Goal: Task Accomplishment & Management: Use online tool/utility

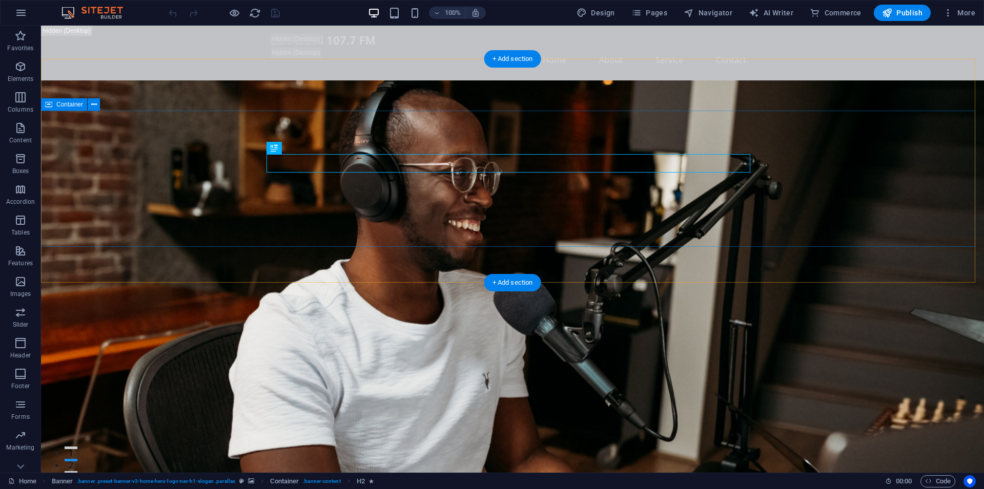
scroll to position [105, 0]
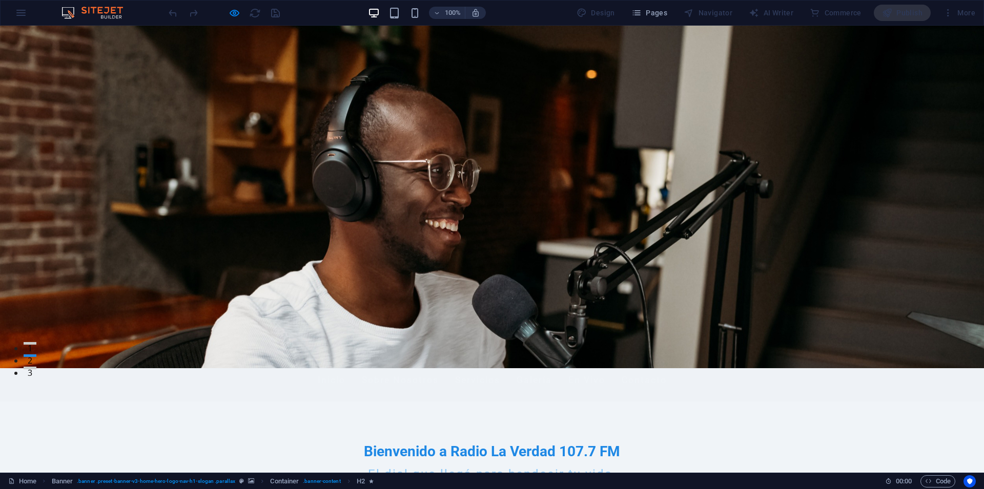
scroll to position [0, 0]
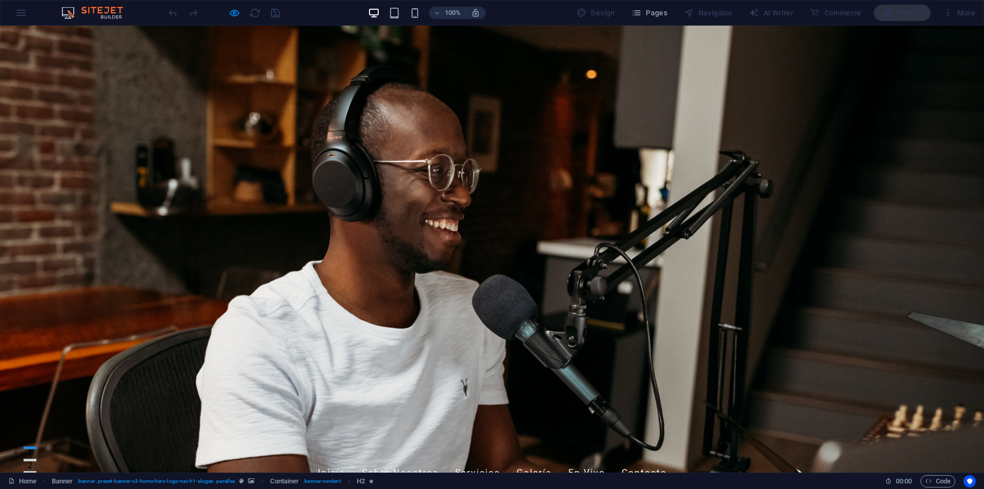
click at [345, 461] on link "Inicio" at bounding box center [332, 474] width 28 height 26
click at [421, 461] on link "Sobre Nosotros" at bounding box center [400, 474] width 77 height 26
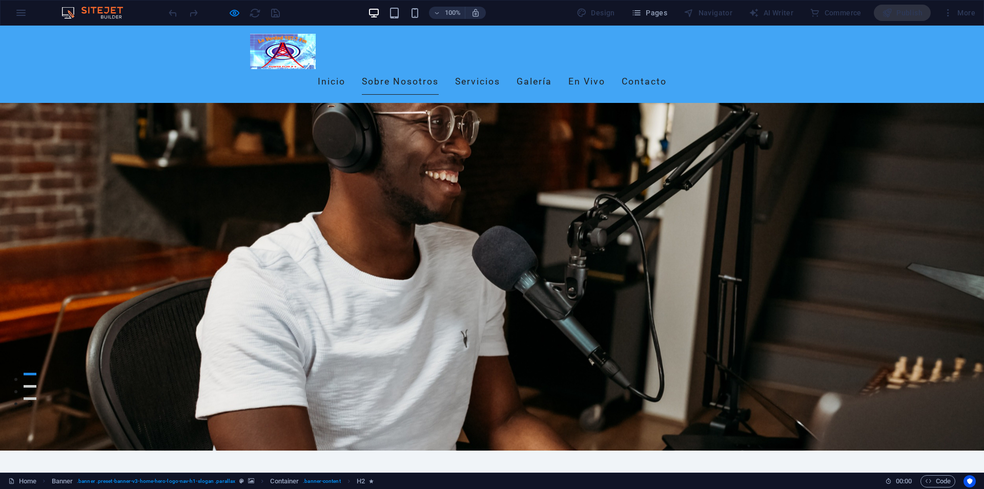
scroll to position [210, 0]
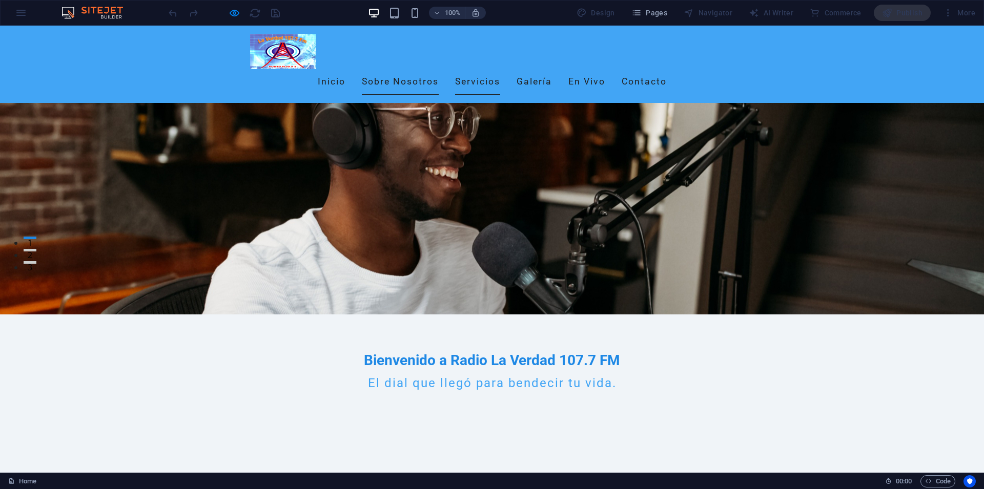
click at [500, 69] on link "Servicios" at bounding box center [477, 82] width 45 height 26
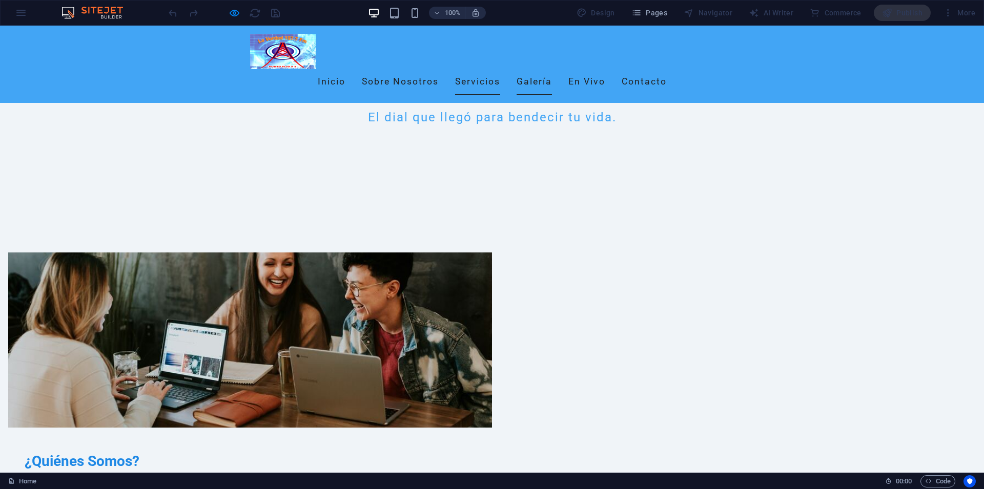
click at [552, 69] on link "Galería" at bounding box center [534, 82] width 35 height 26
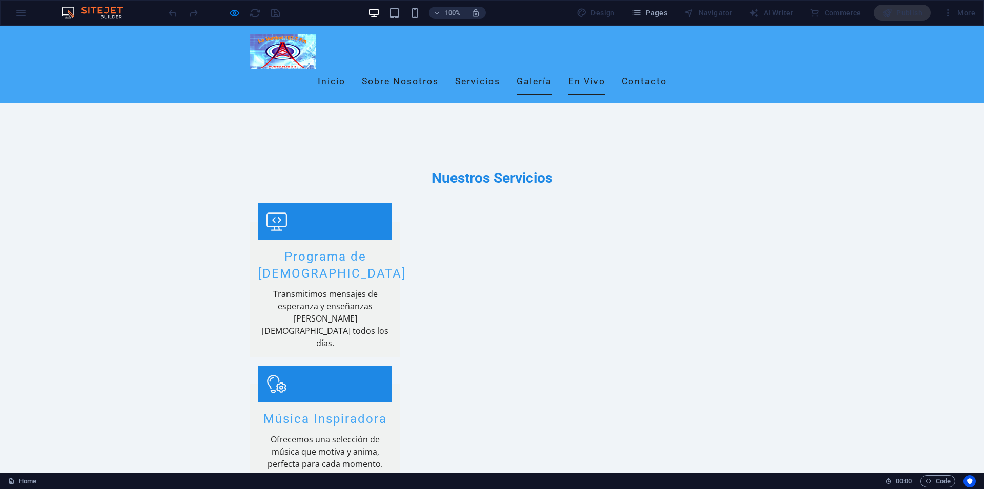
scroll to position [1078, 0]
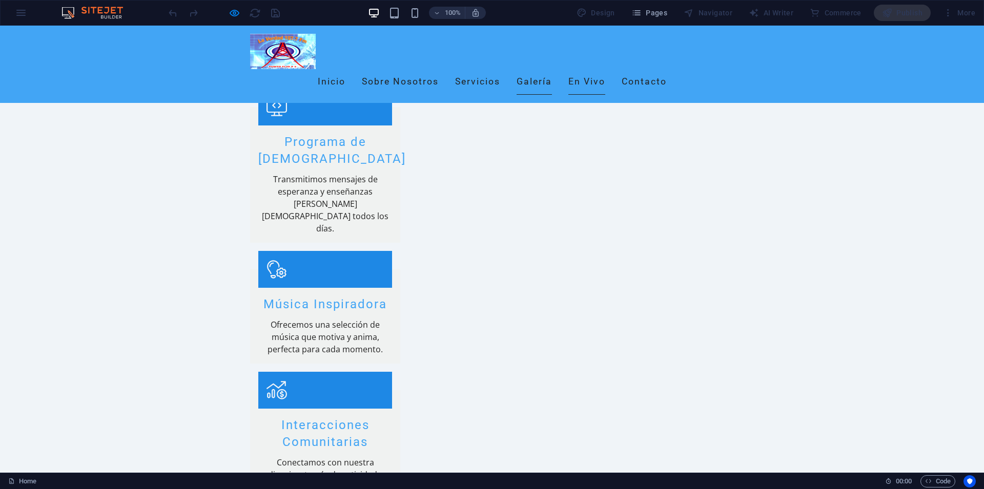
click at [605, 69] on link "En Vivo" at bounding box center [586, 82] width 37 height 26
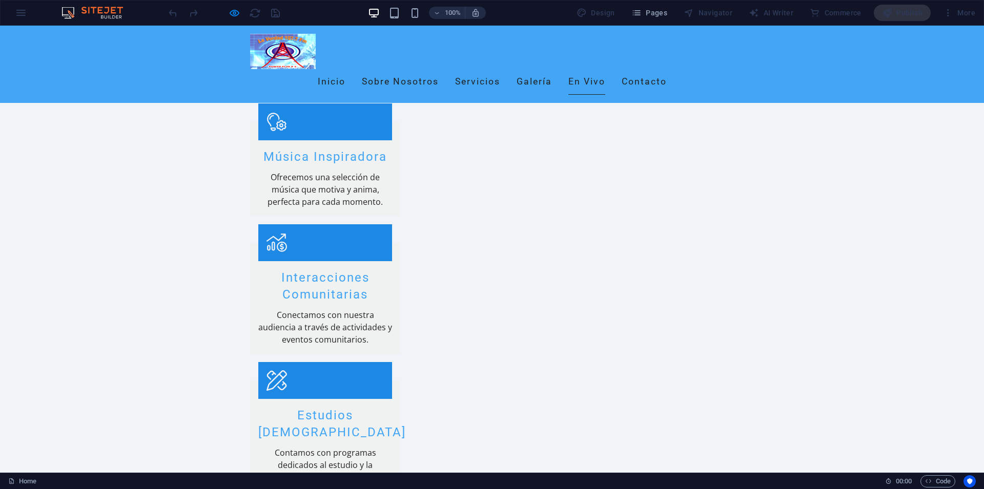
scroll to position [1272, 0]
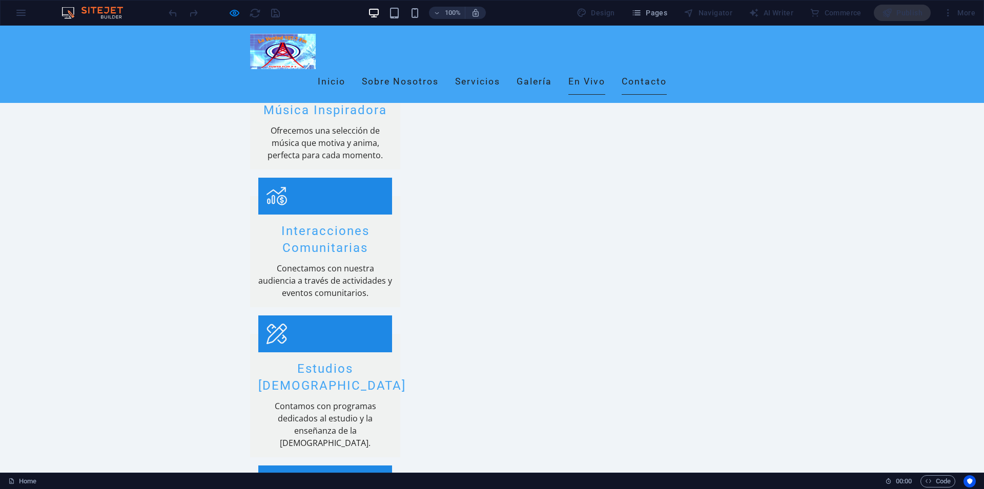
click at [664, 69] on link "Contacto" at bounding box center [644, 82] width 45 height 26
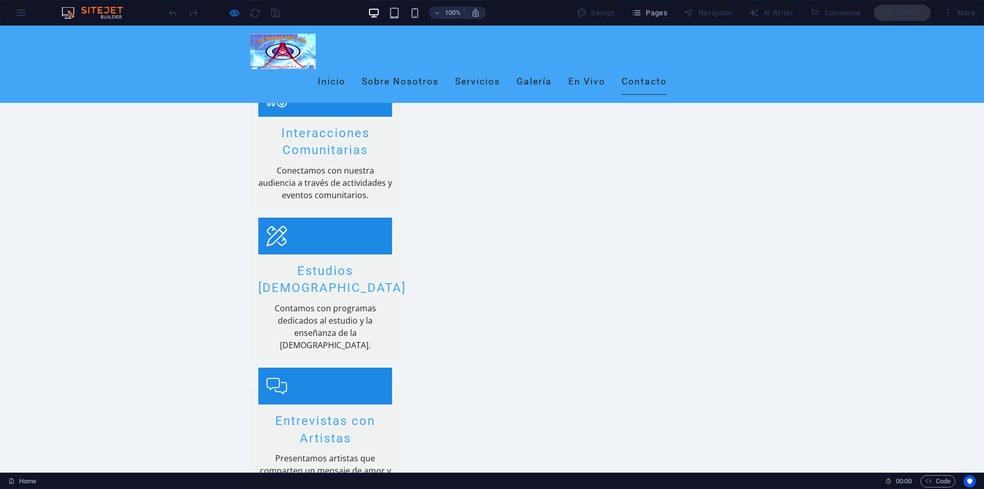
scroll to position [1429, 0]
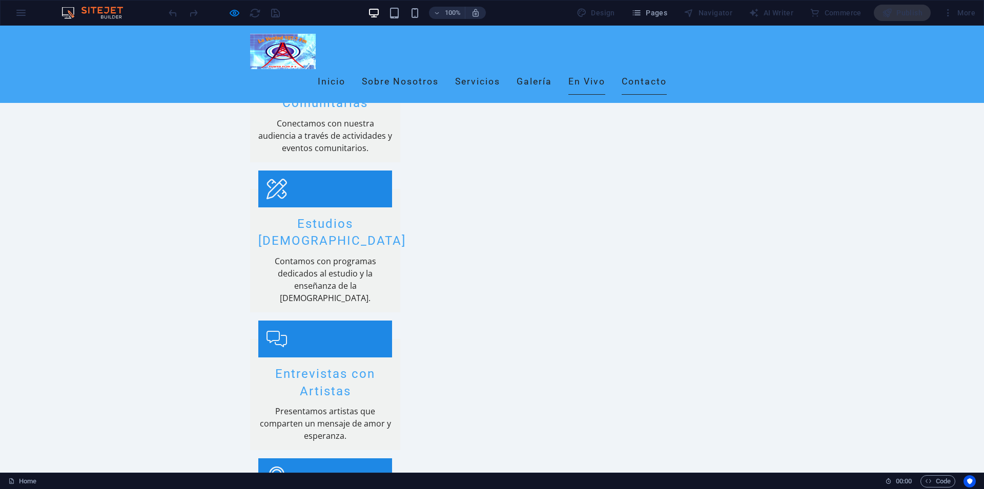
click at [605, 69] on link "En Vivo" at bounding box center [586, 82] width 37 height 26
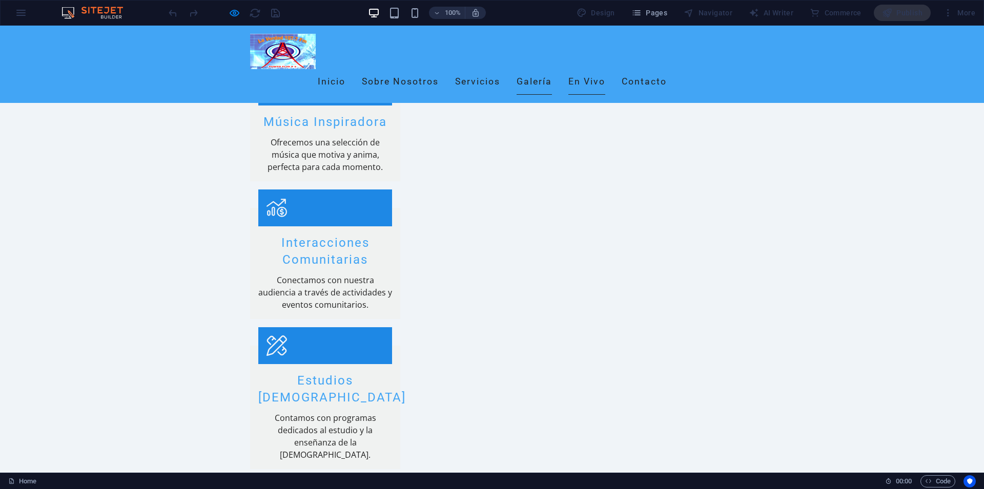
click at [552, 69] on link "Galería" at bounding box center [534, 82] width 35 height 26
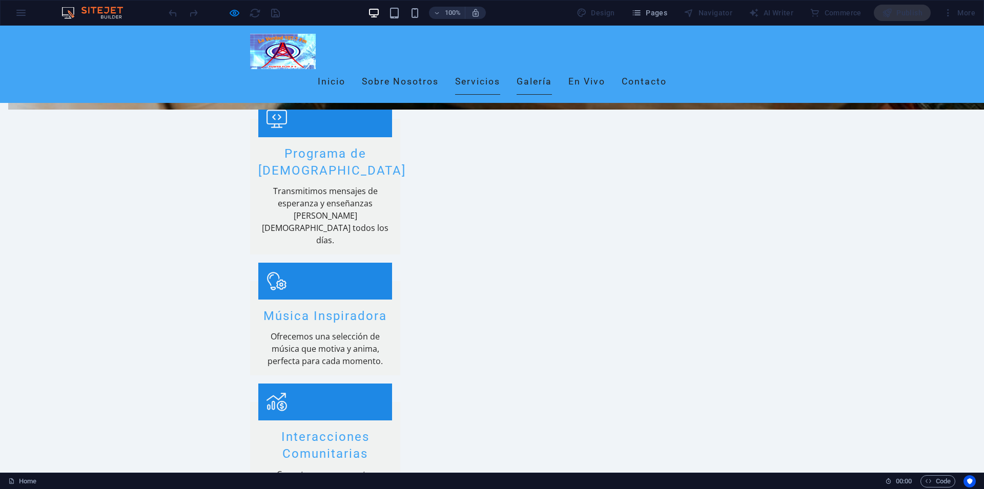
click at [484, 69] on link "Servicios" at bounding box center [477, 82] width 45 height 26
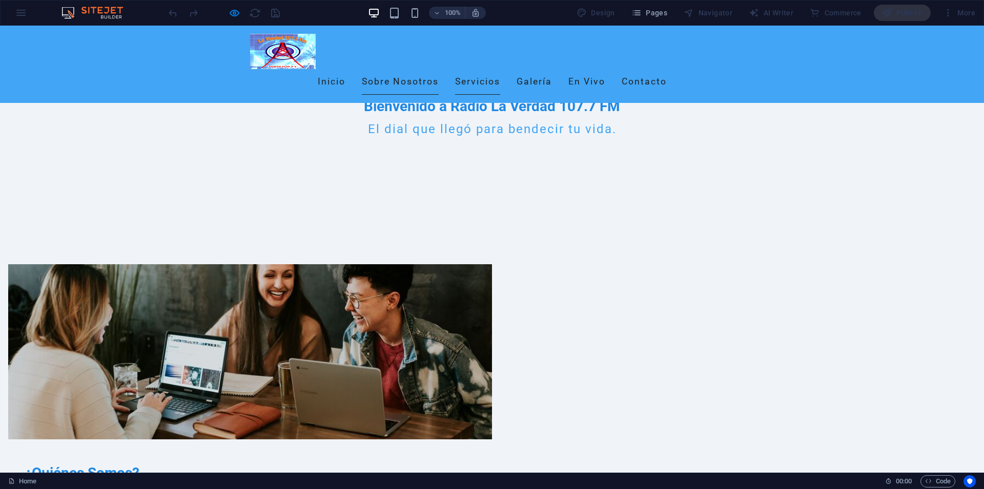
click at [424, 69] on link "Sobre Nosotros" at bounding box center [400, 82] width 77 height 26
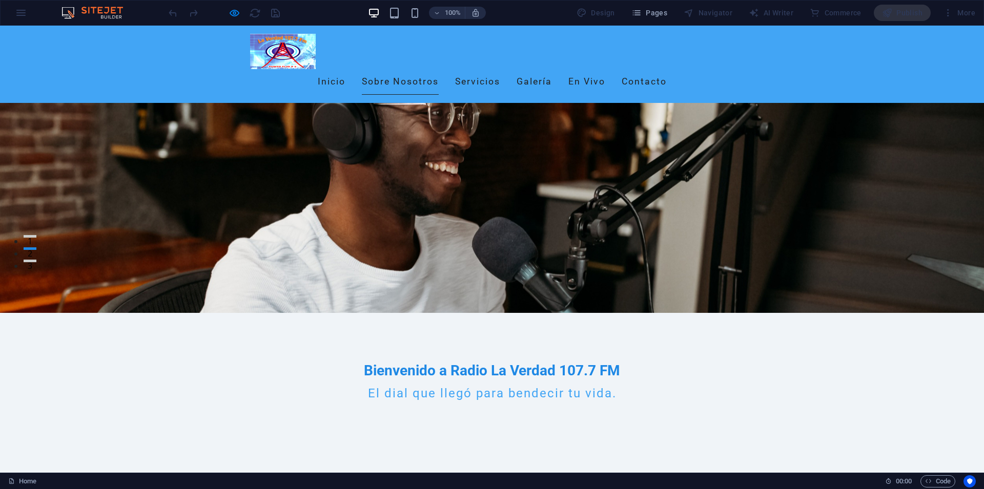
scroll to position [210, 0]
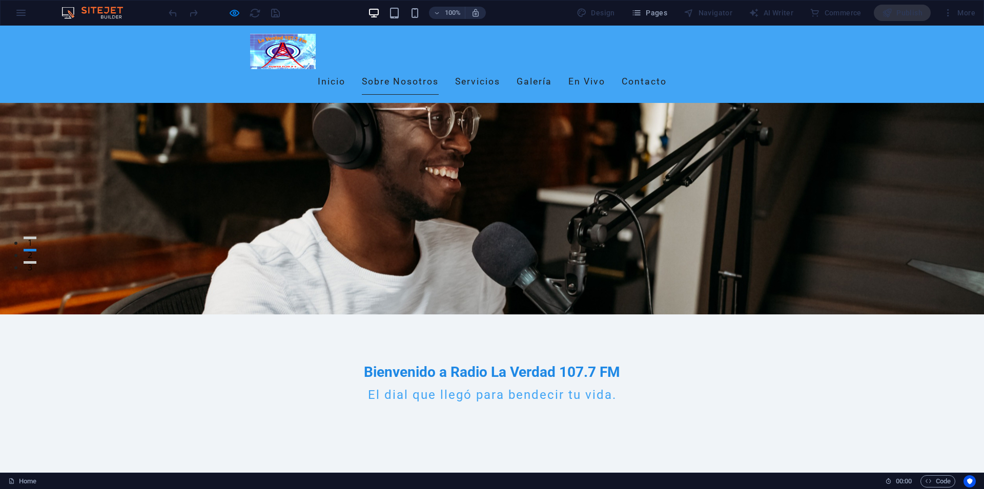
click at [382, 69] on ul "Inicio Sobre Nosotros Servicios Galería En Vivo Contacto" at bounding box center [492, 82] width 484 height 26
click at [375, 69] on ul "Inicio Sobre Nosotros Servicios Galería En Vivo Contacto" at bounding box center [492, 82] width 484 height 26
click at [345, 69] on link "Inicio" at bounding box center [332, 82] width 28 height 26
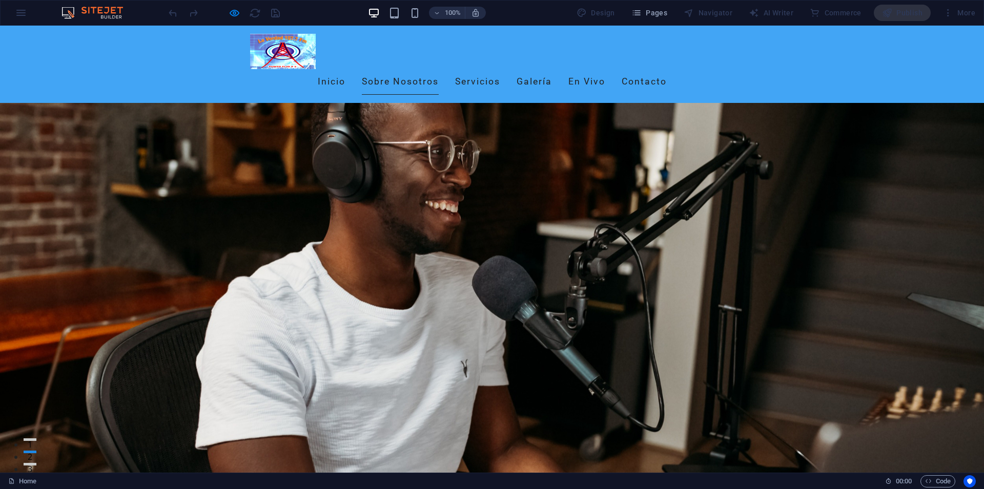
scroll to position [0, 0]
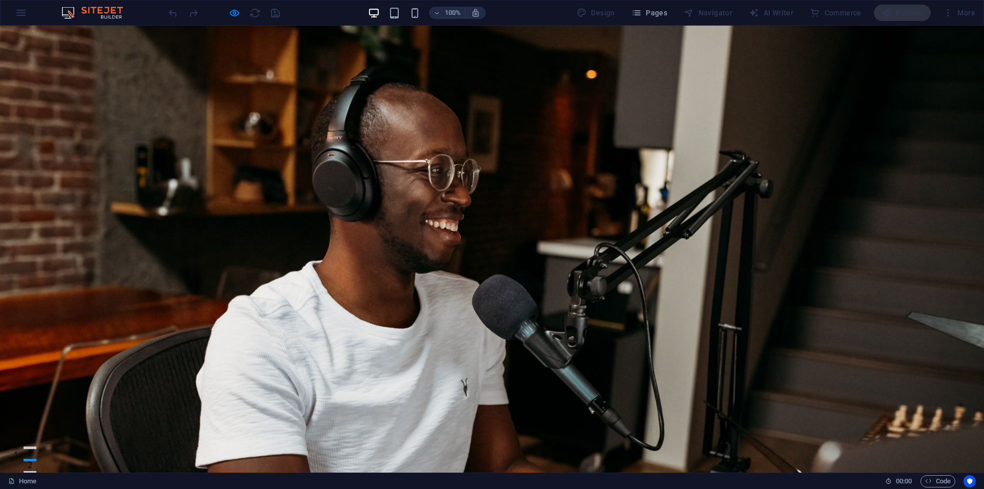
click at [294, 437] on img at bounding box center [283, 454] width 66 height 35
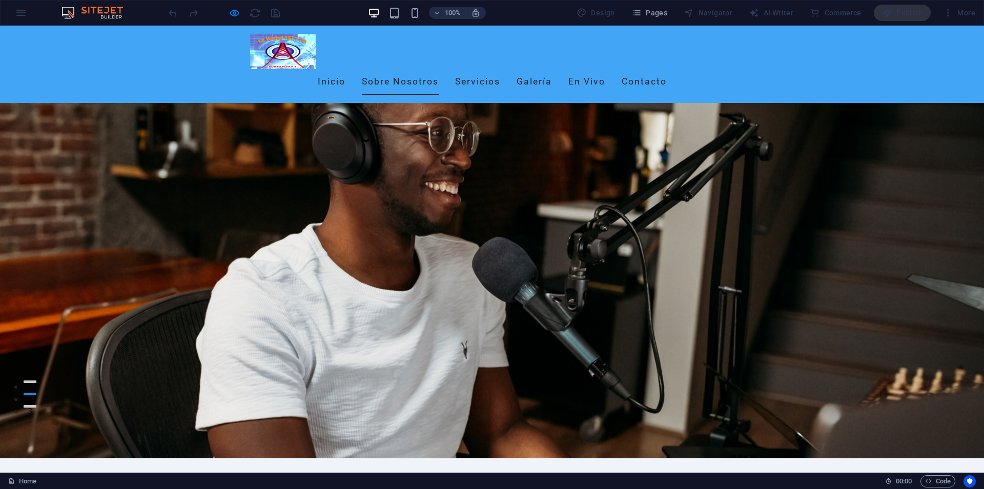
scroll to position [157, 0]
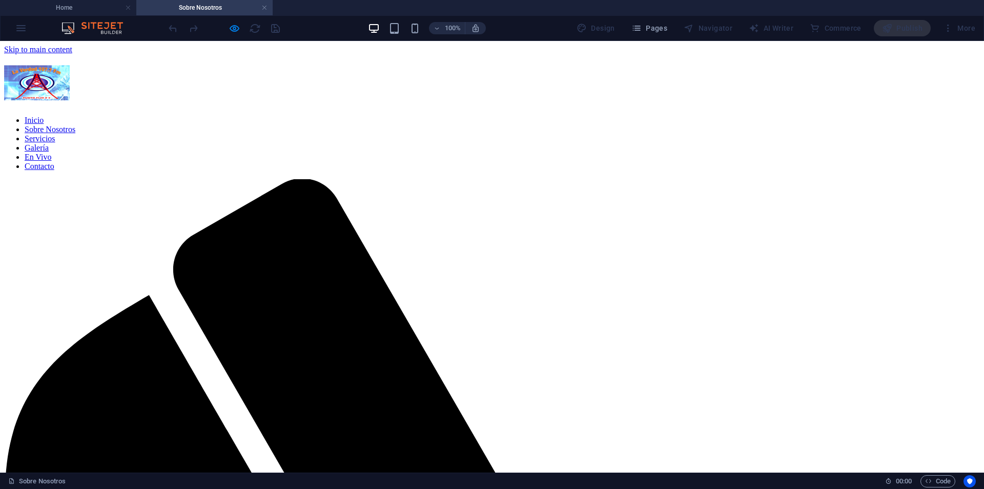
scroll to position [0, 0]
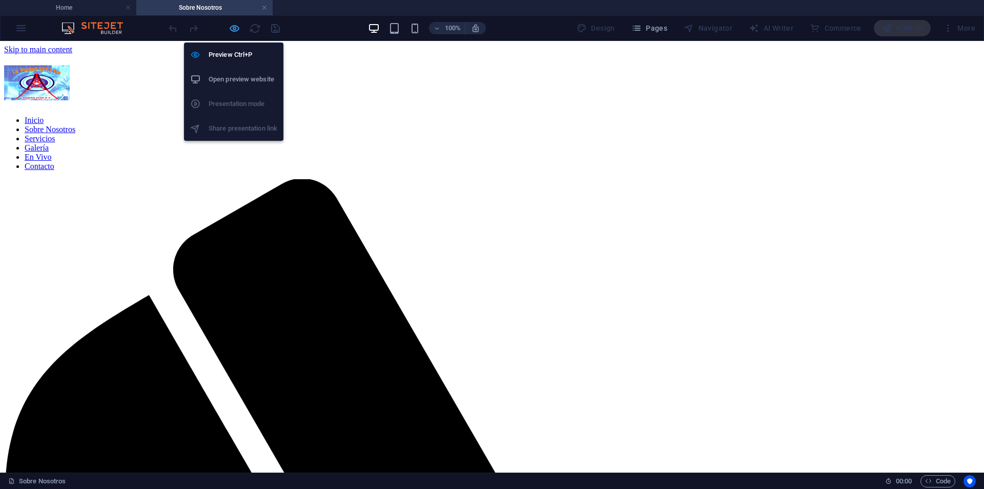
click at [236, 29] on icon "button" at bounding box center [235, 29] width 12 height 12
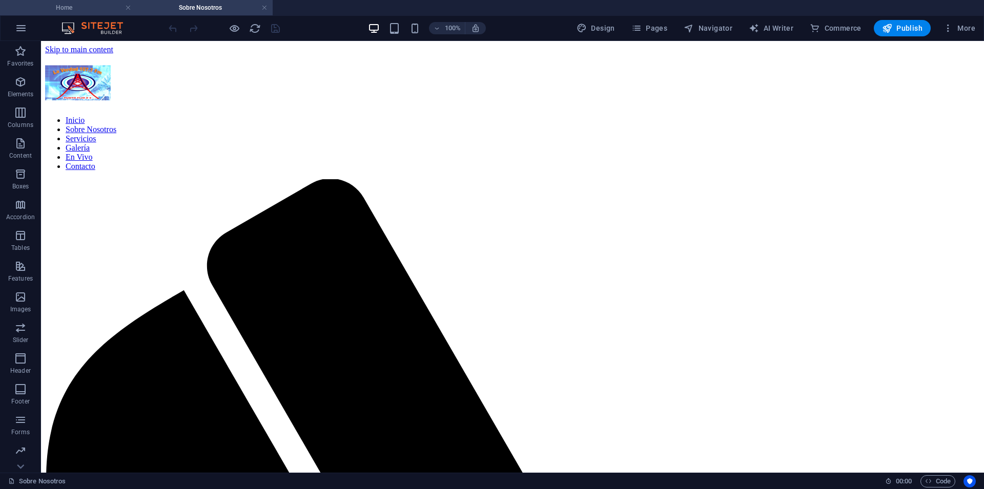
click at [68, 2] on li "Home" at bounding box center [68, 7] width 136 height 15
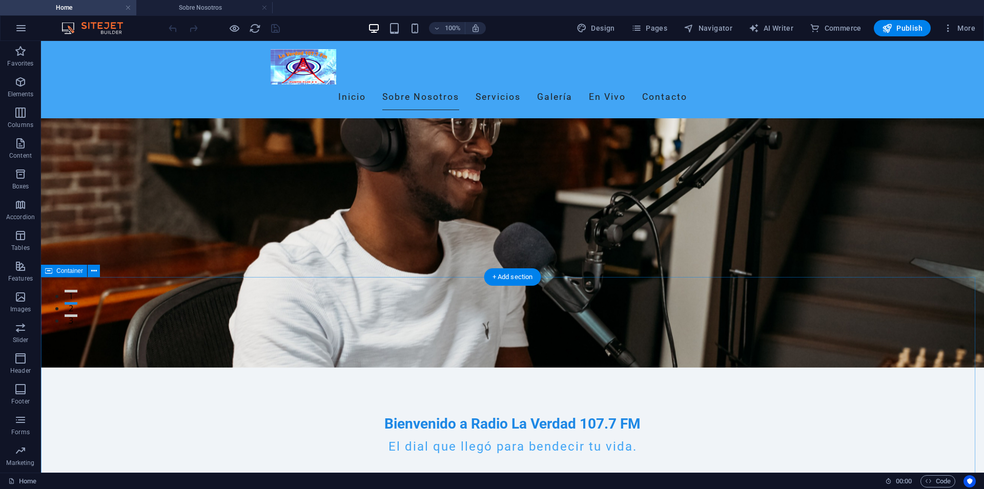
scroll to position [366, 0]
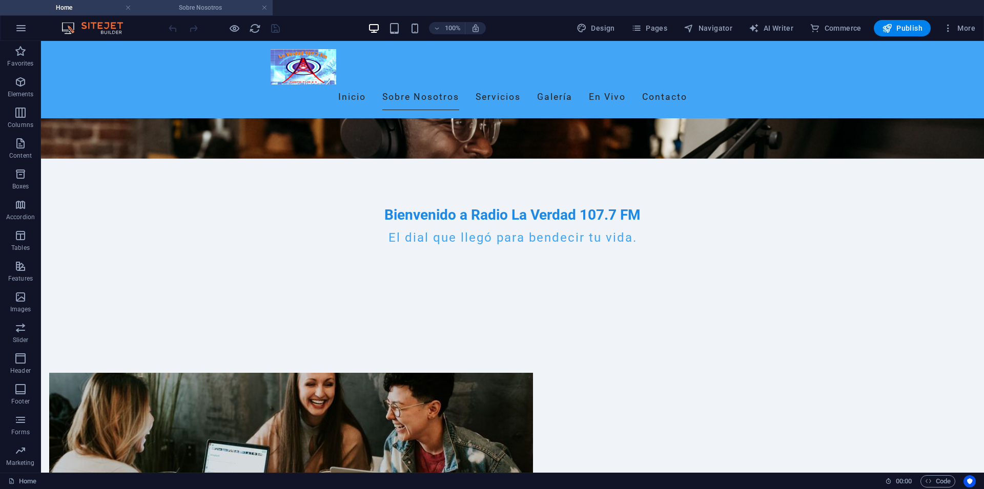
click at [187, 5] on h4 "Sobre Nosotros" at bounding box center [204, 7] width 136 height 11
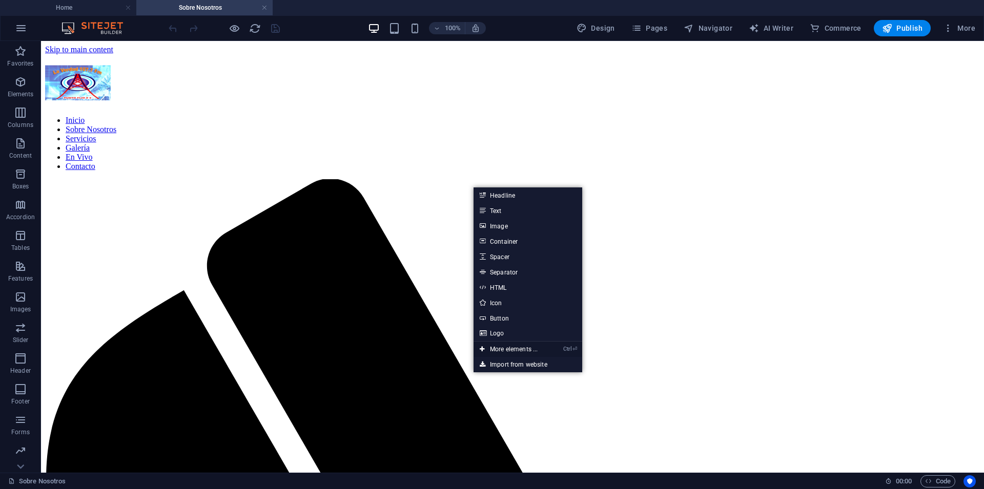
drag, startPoint x: 504, startPoint y: 348, endPoint x: 313, endPoint y: 223, distance: 228.1
click at [503, 348] on link "Ctrl ⏎ More elements ..." at bounding box center [508, 349] width 70 height 15
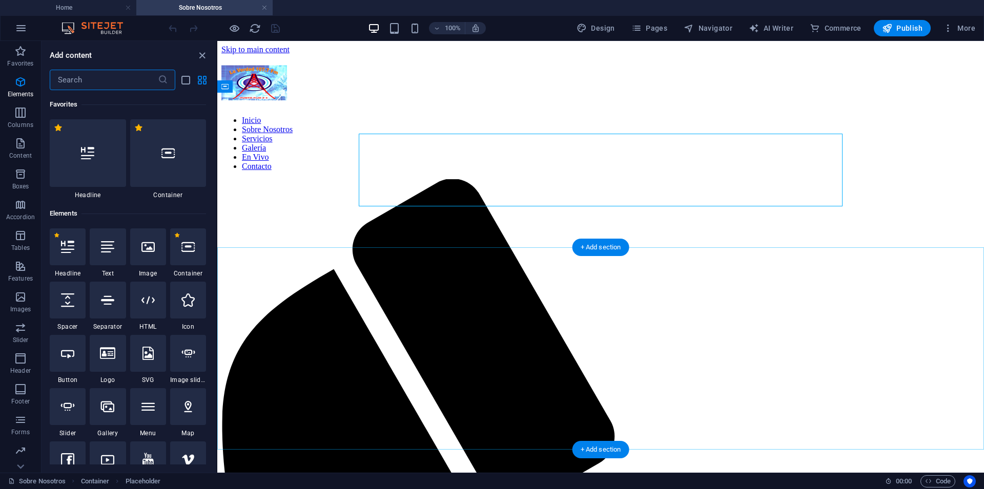
scroll to position [109, 0]
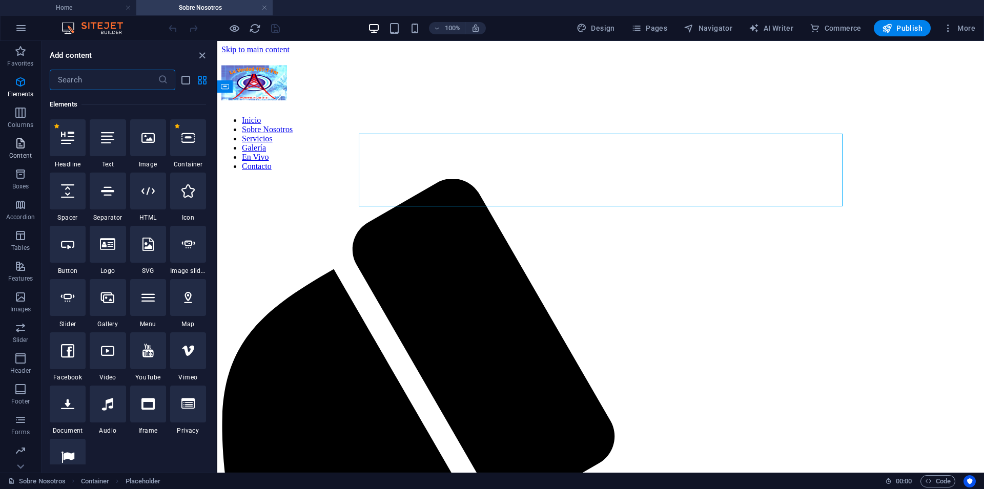
click at [19, 146] on icon "button" at bounding box center [20, 143] width 12 height 12
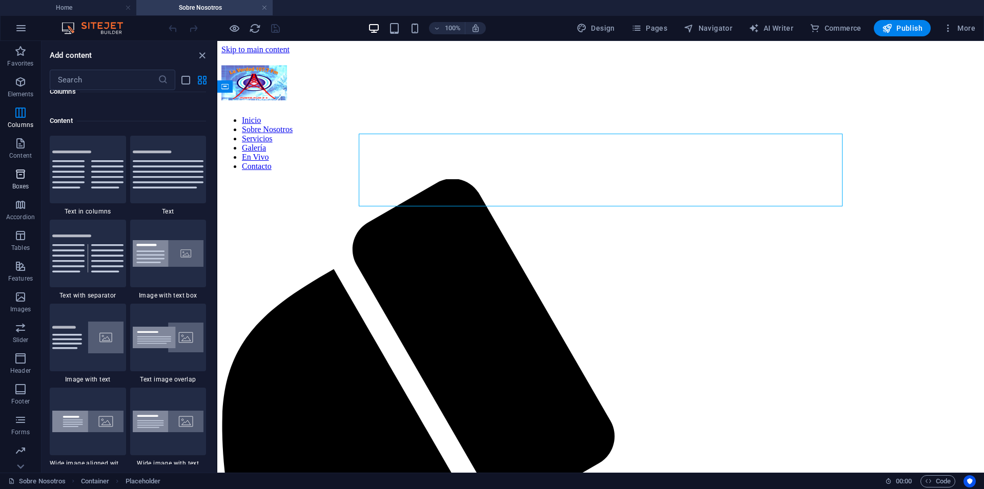
click at [18, 172] on icon "button" at bounding box center [20, 174] width 12 height 12
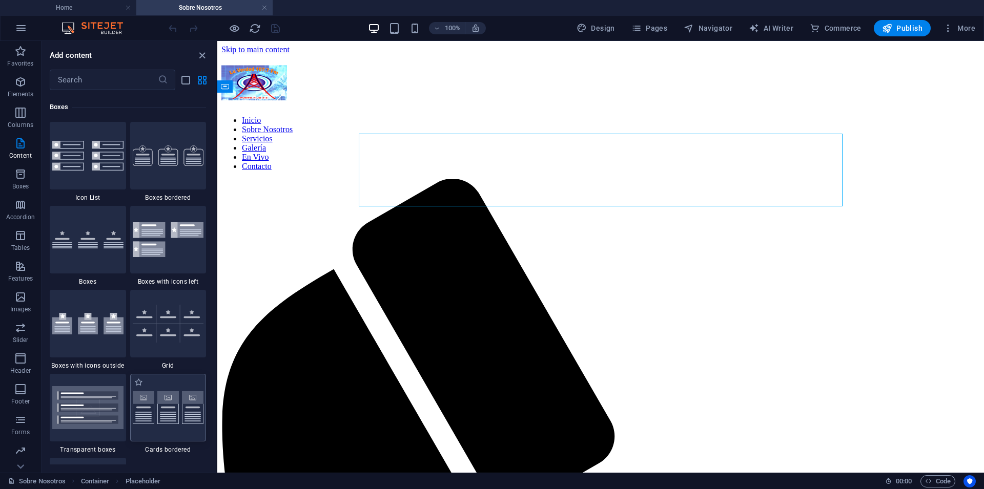
scroll to position [2811, 0]
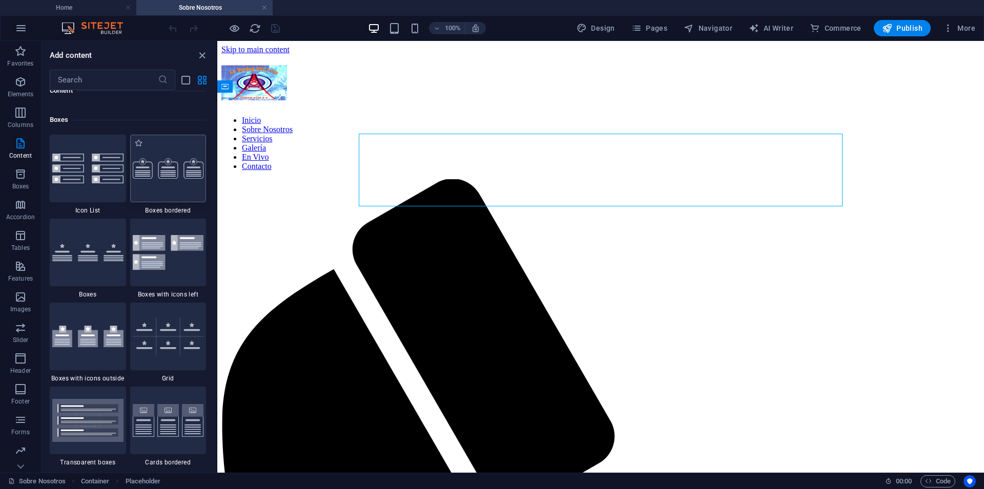
click at [157, 202] on div at bounding box center [168, 169] width 76 height 68
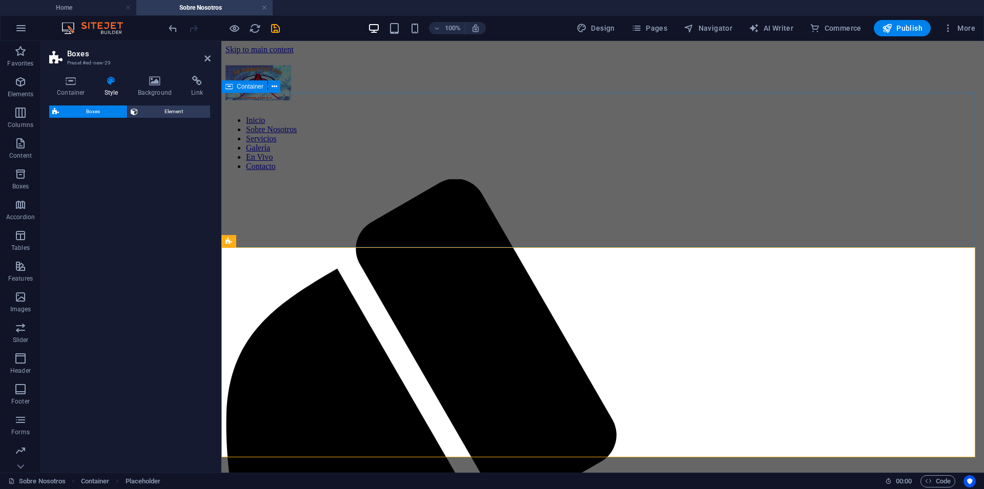
select select "rem"
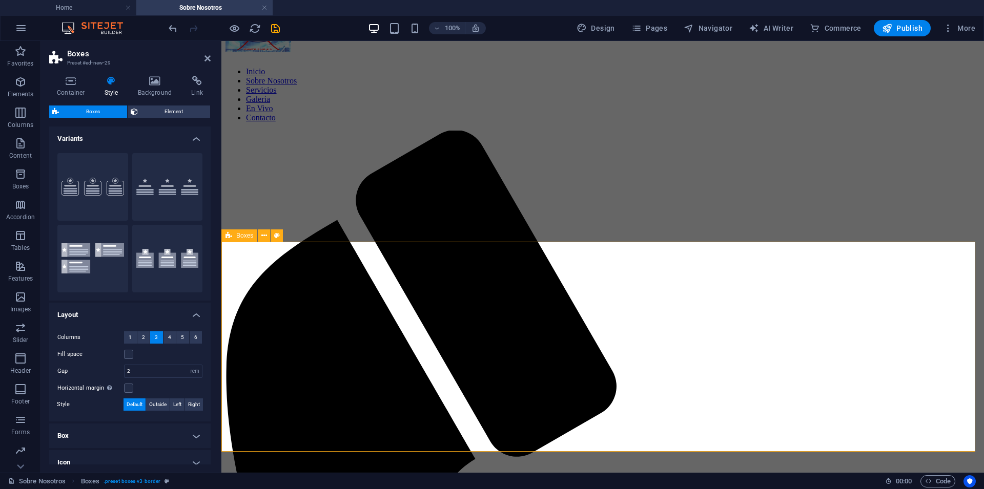
scroll to position [0, 0]
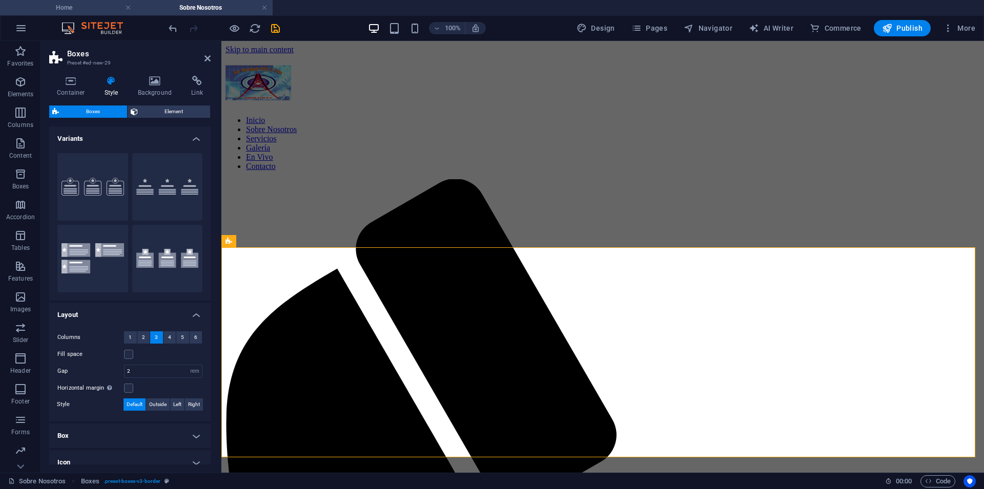
click at [89, 9] on h4 "Home" at bounding box center [68, 7] width 136 height 11
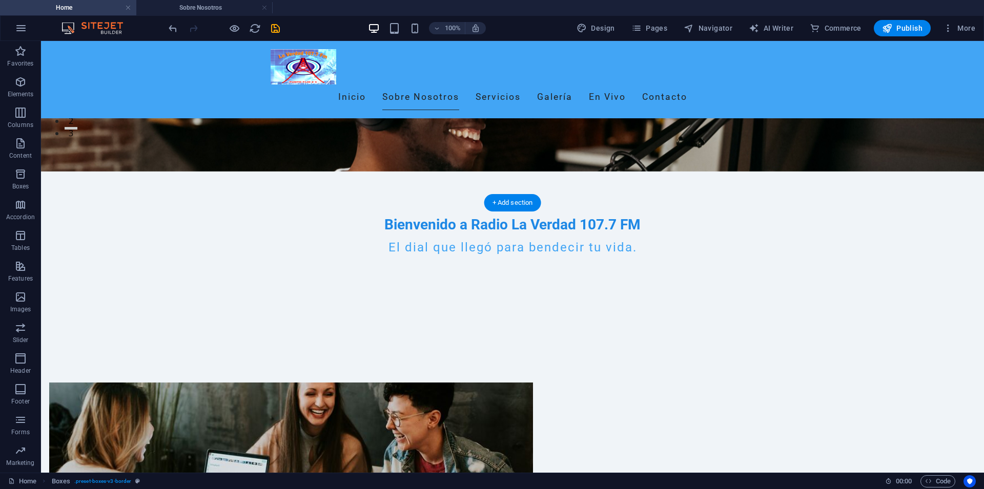
scroll to position [366, 0]
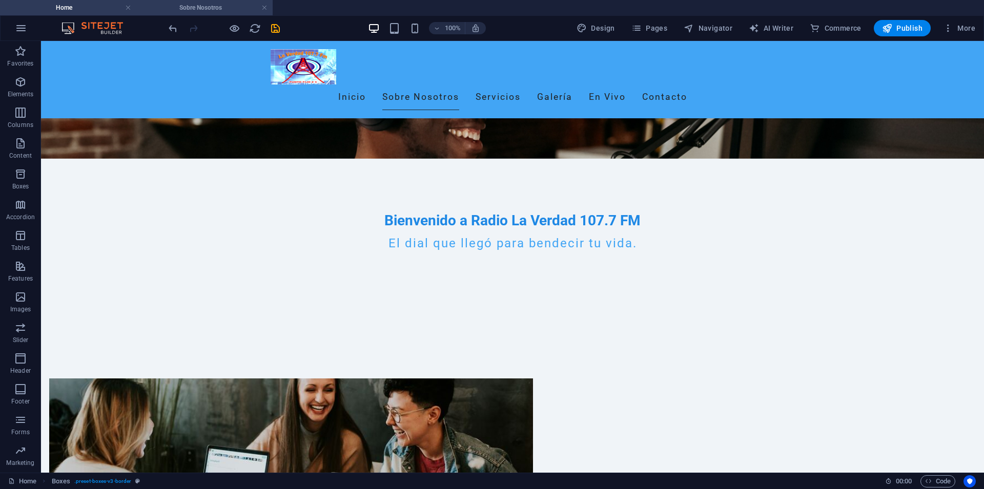
click at [183, 6] on h4 "Sobre Nosotros" at bounding box center [204, 7] width 136 height 11
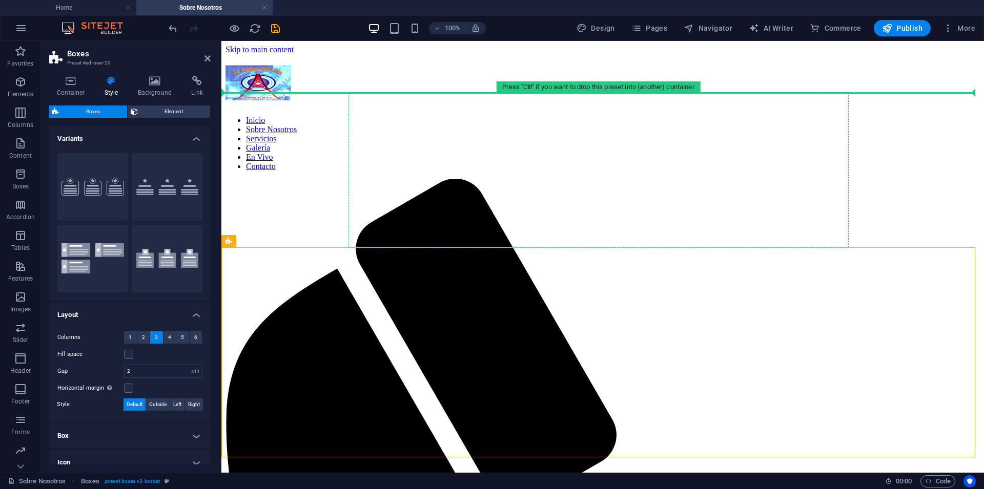
drag, startPoint x: 463, startPoint y: 284, endPoint x: 399, endPoint y: 160, distance: 139.8
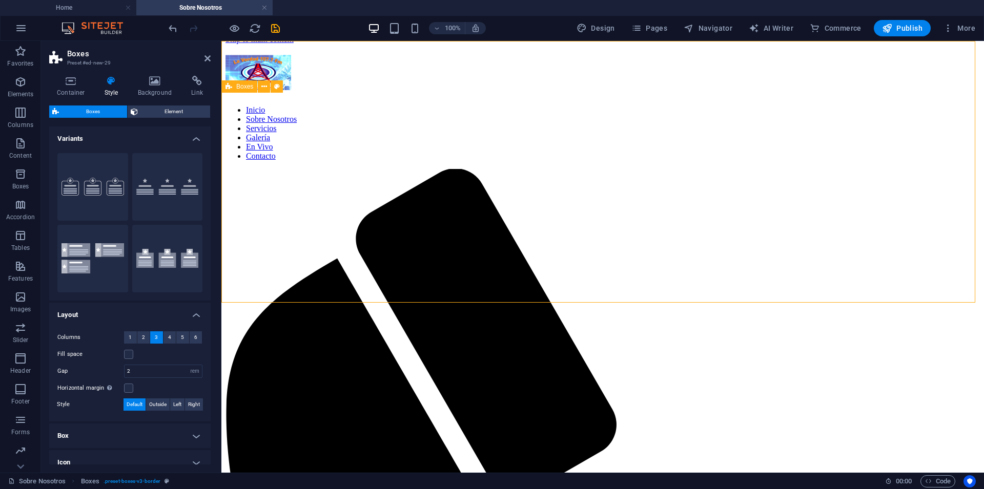
scroll to position [0, 0]
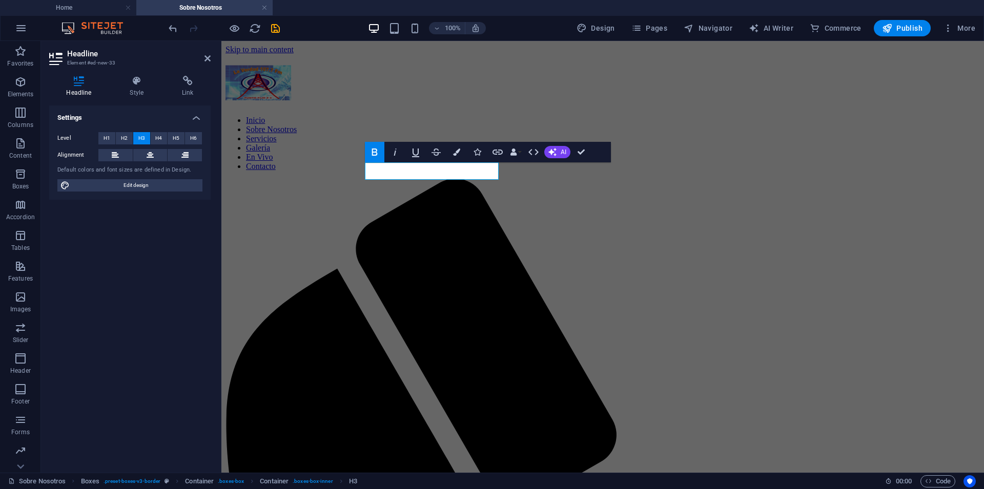
click at [377, 153] on icon "button" at bounding box center [375, 152] width 6 height 7
click at [375, 155] on icon "button" at bounding box center [375, 152] width 6 height 7
drag, startPoint x: 467, startPoint y: 172, endPoint x: 384, endPoint y: 169, distance: 83.6
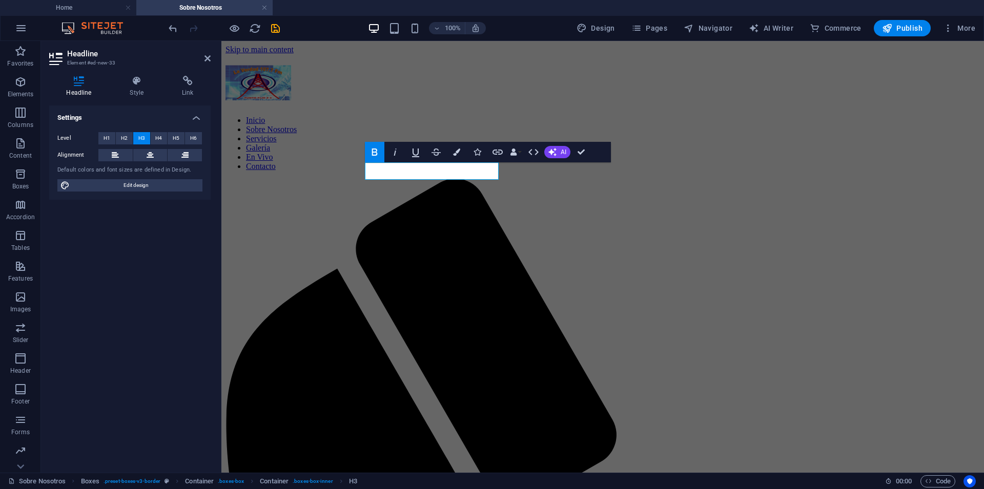
click at [370, 158] on button "Bold" at bounding box center [374, 152] width 19 height 20
click at [398, 157] on icon "button" at bounding box center [395, 152] width 12 height 12
click at [410, 151] on icon "button" at bounding box center [415, 152] width 12 height 12
click at [375, 150] on icon "button" at bounding box center [374, 152] width 12 height 12
click at [398, 154] on icon "button" at bounding box center [395, 152] width 12 height 12
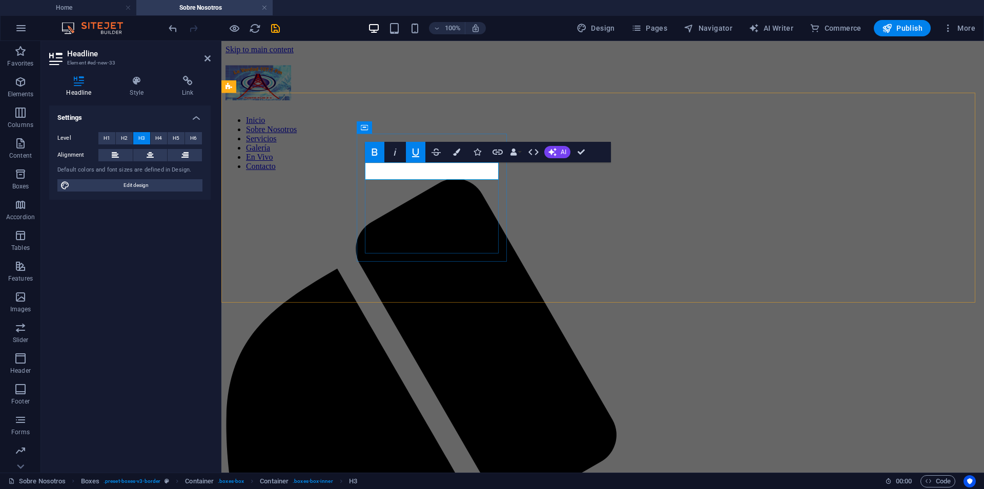
click at [125, 137] on span "H2" at bounding box center [124, 138] width 7 height 12
click at [104, 136] on span "H1" at bounding box center [107, 138] width 7 height 12
click at [125, 139] on span "H2" at bounding box center [124, 138] width 7 height 12
click at [135, 141] on button "H3" at bounding box center [141, 138] width 17 height 12
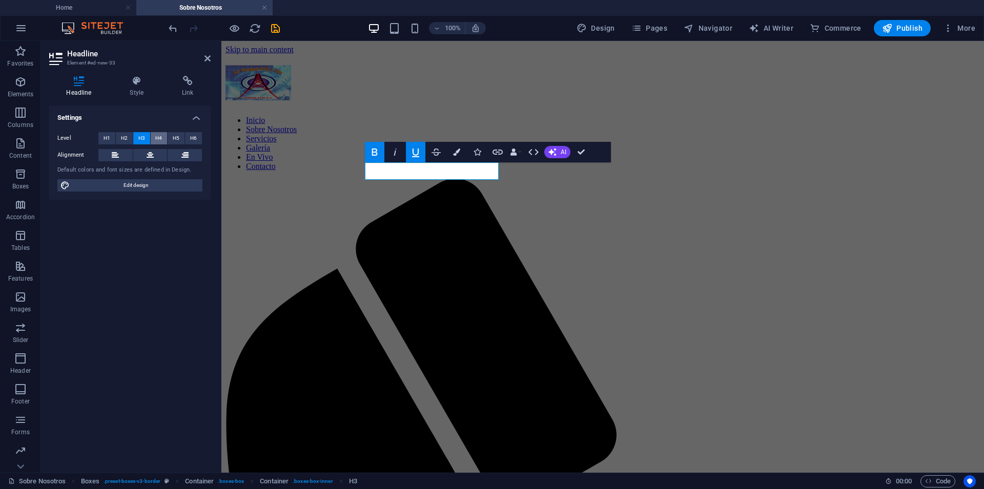
click at [156, 139] on span "H4" at bounding box center [158, 138] width 7 height 12
click at [169, 138] on button "H5" at bounding box center [176, 138] width 17 height 12
click at [191, 138] on span "H6" at bounding box center [193, 138] width 7 height 12
click at [129, 139] on button "H2" at bounding box center [124, 138] width 17 height 12
click at [145, 154] on button at bounding box center [150, 155] width 34 height 12
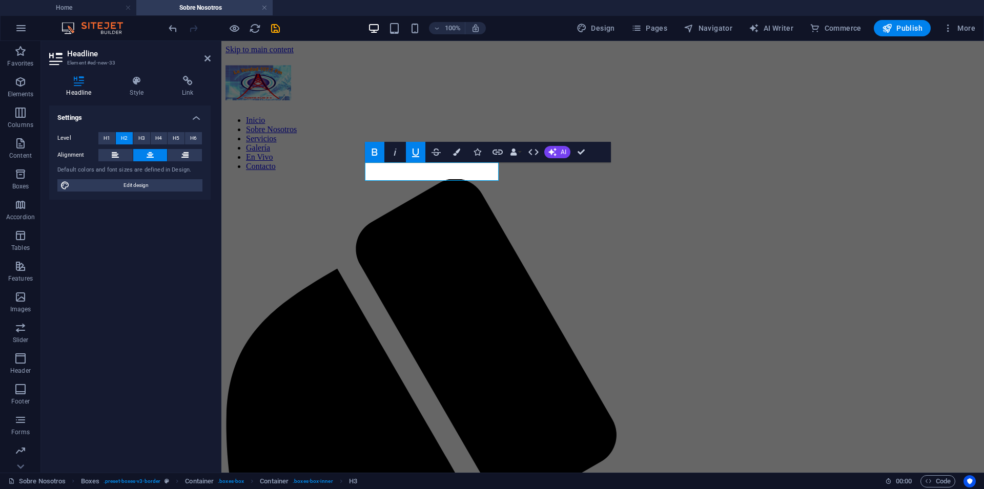
click at [421, 148] on icon "button" at bounding box center [415, 152] width 12 height 12
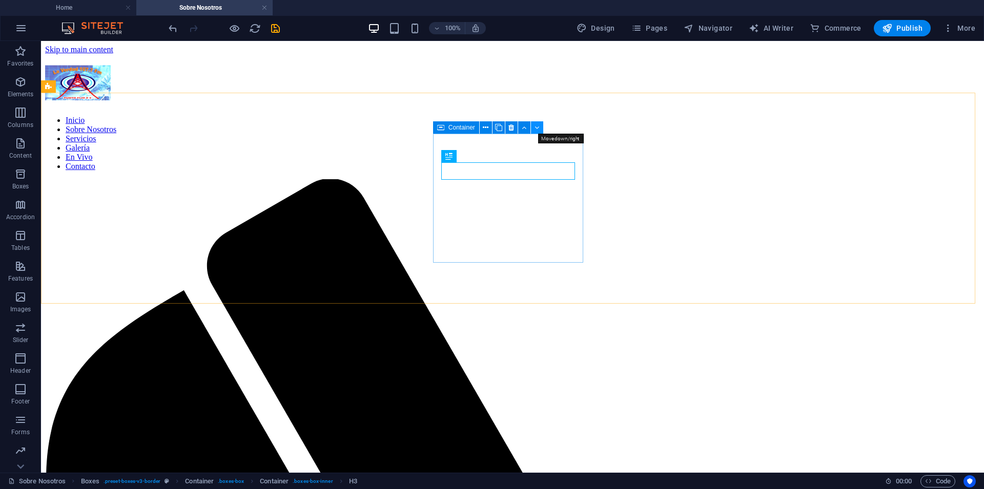
click at [537, 126] on icon at bounding box center [536, 127] width 5 height 11
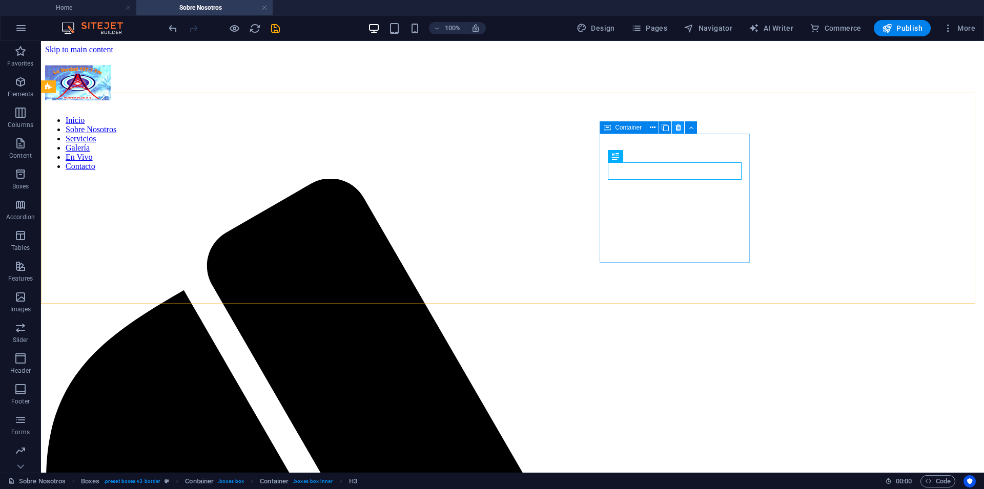
click at [675, 126] on icon at bounding box center [678, 127] width 6 height 11
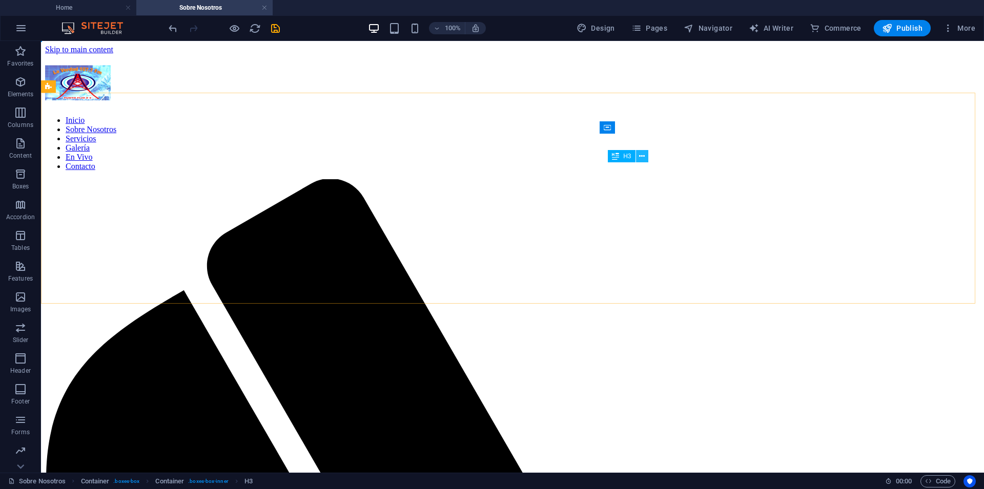
drag, startPoint x: 642, startPoint y: 157, endPoint x: 602, endPoint y: 132, distance: 47.6
click at [642, 157] on icon at bounding box center [642, 156] width 6 height 11
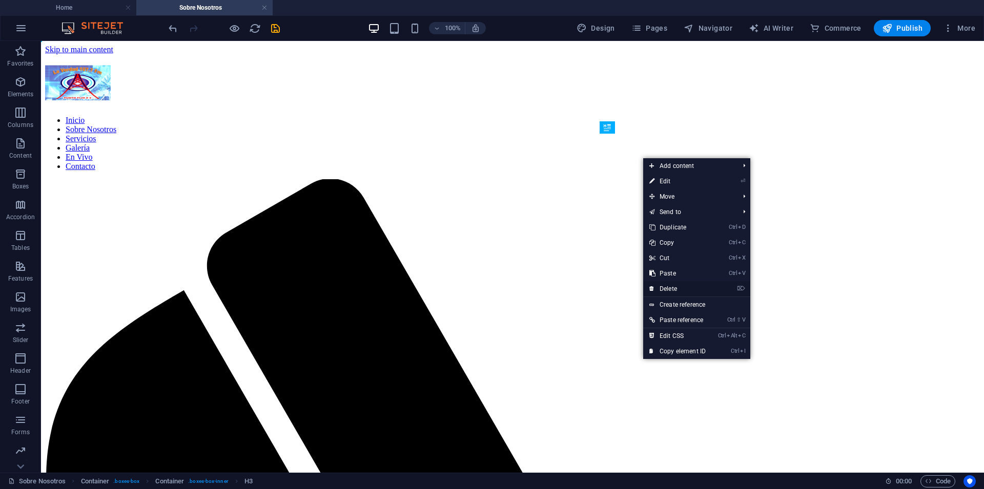
drag, startPoint x: 666, startPoint y: 287, endPoint x: 632, endPoint y: 242, distance: 56.8
click at [666, 287] on link "⌦ Delete" at bounding box center [677, 288] width 69 height 15
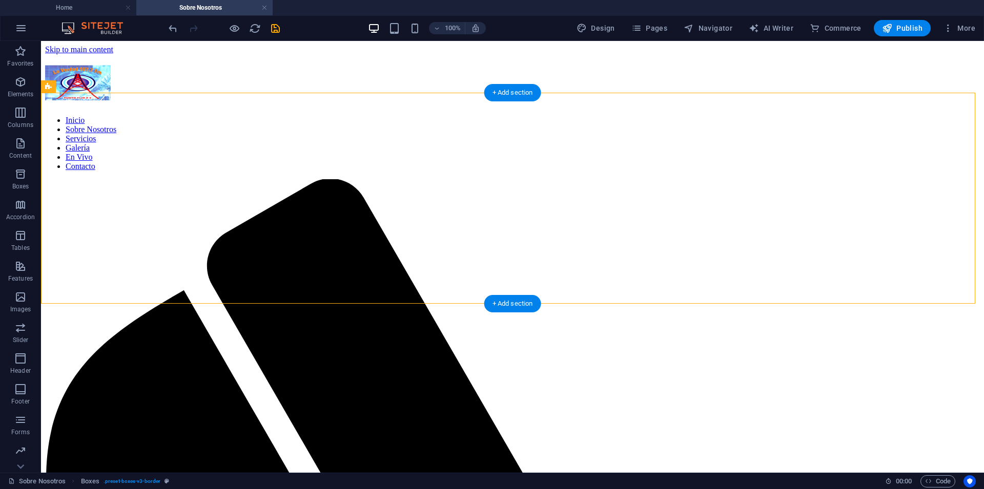
drag, startPoint x: 501, startPoint y: 167, endPoint x: 706, endPoint y: 153, distance: 206.0
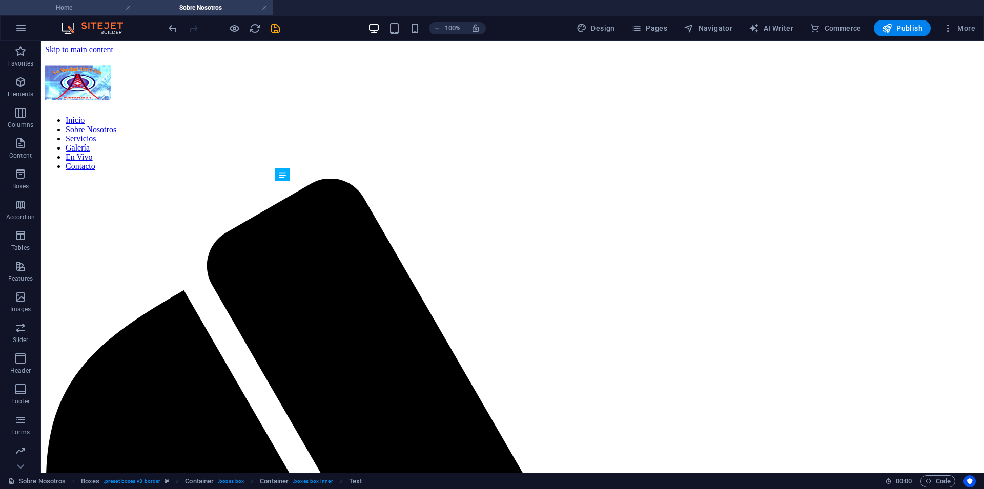
click at [81, 7] on h4 "Home" at bounding box center [68, 7] width 136 height 11
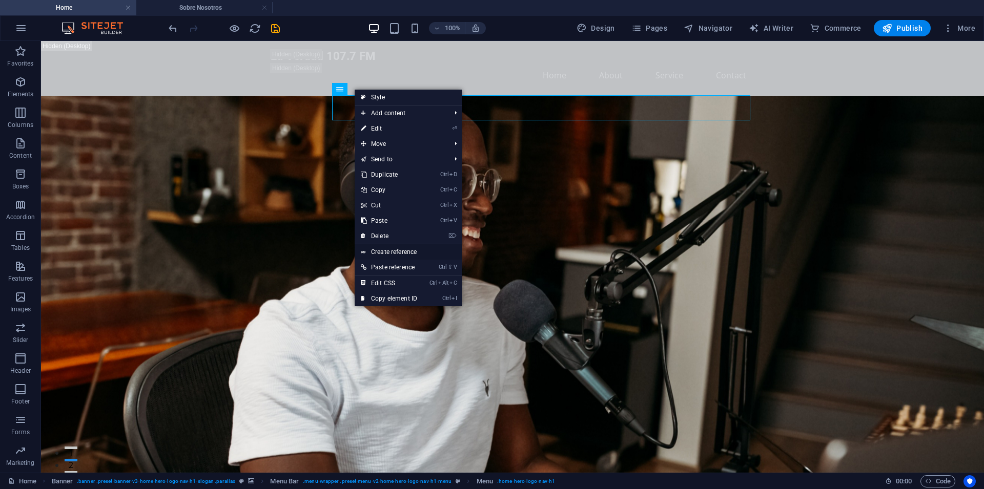
click at [394, 248] on link "Create reference" at bounding box center [408, 251] width 107 height 15
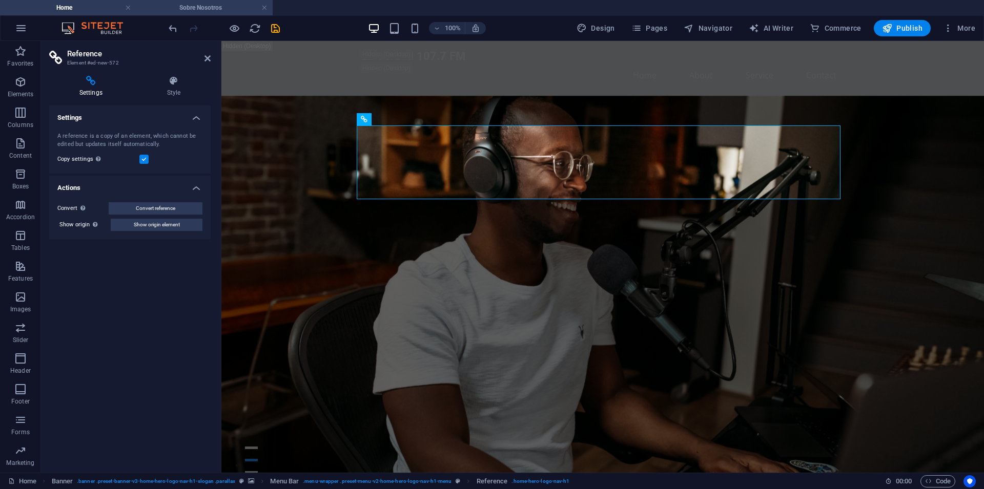
click at [198, 1] on li "Sobre Nosotros" at bounding box center [204, 7] width 136 height 15
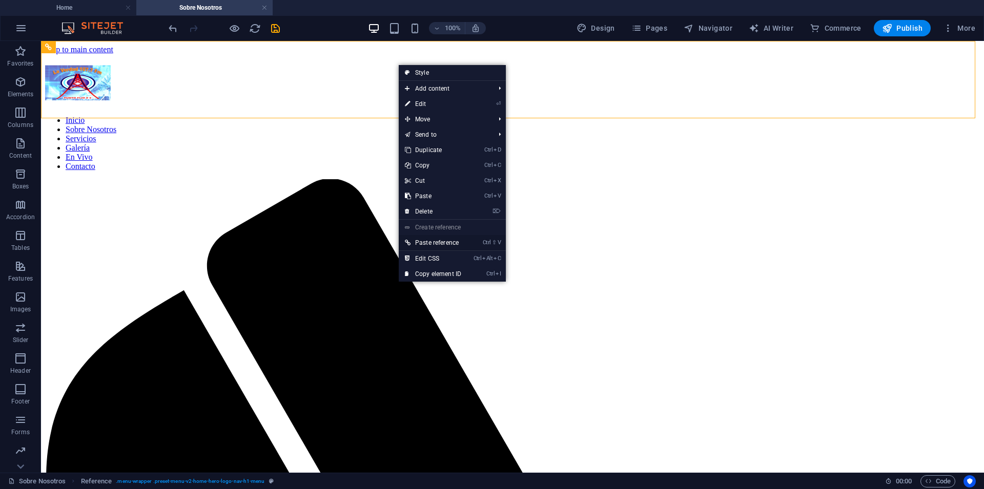
click at [433, 240] on link "Ctrl ⇧ V Paste reference" at bounding box center [433, 242] width 69 height 15
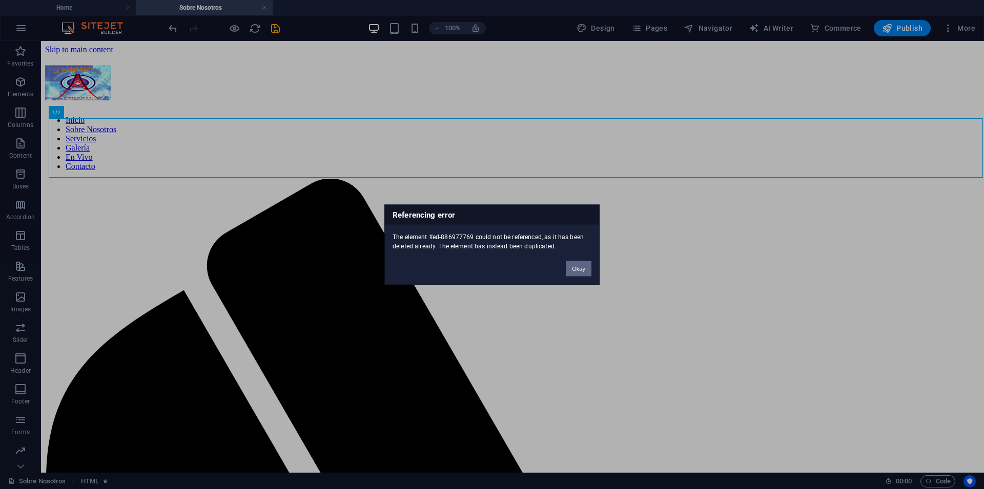
click at [573, 274] on button "Okay" at bounding box center [579, 268] width 26 height 15
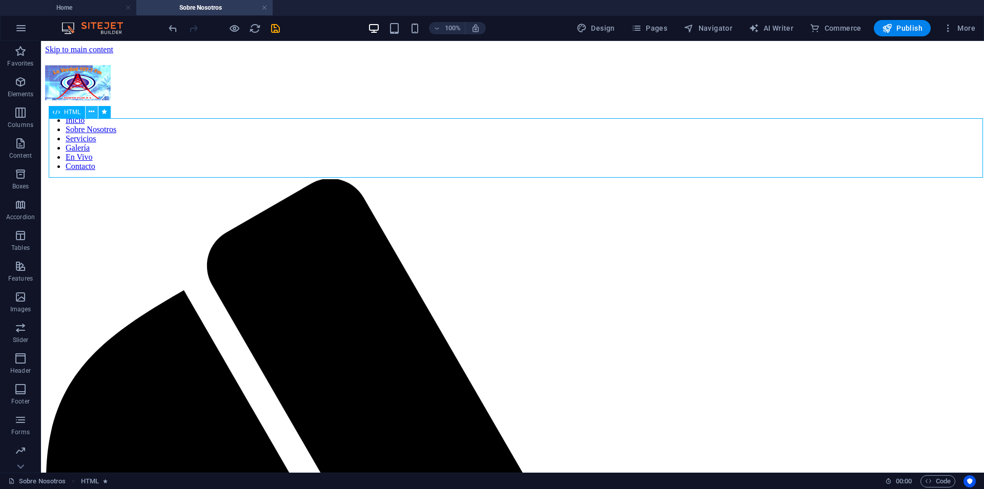
click at [91, 109] on icon at bounding box center [92, 112] width 6 height 11
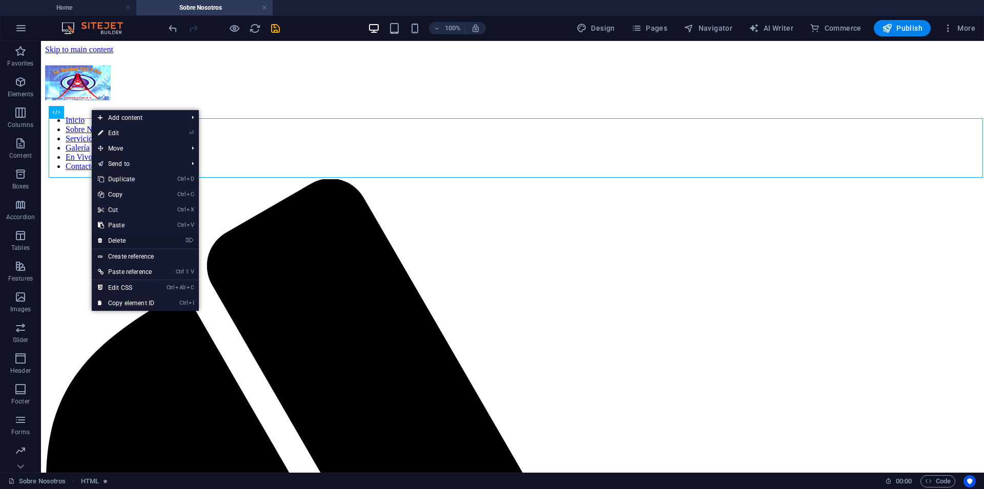
click at [125, 239] on link "⌦ Delete" at bounding box center [126, 240] width 69 height 15
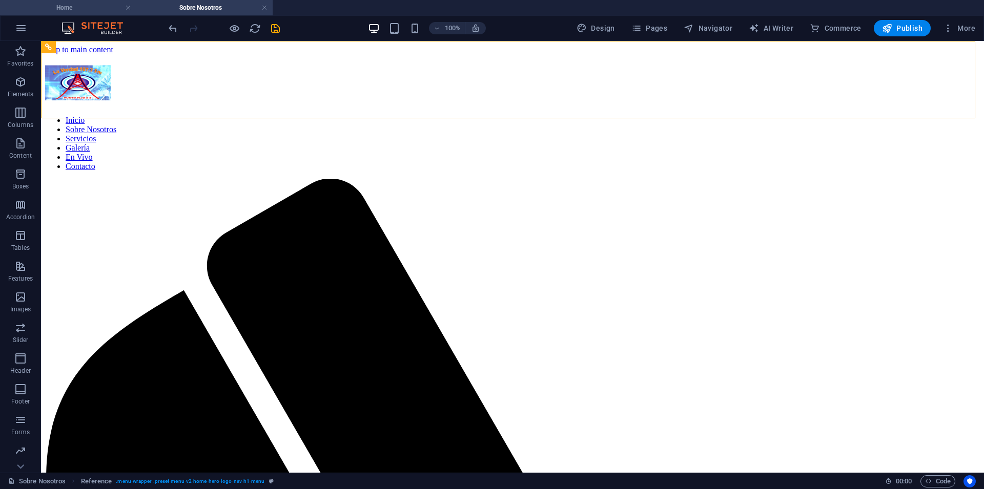
click at [63, 5] on h4 "Home" at bounding box center [68, 7] width 136 height 11
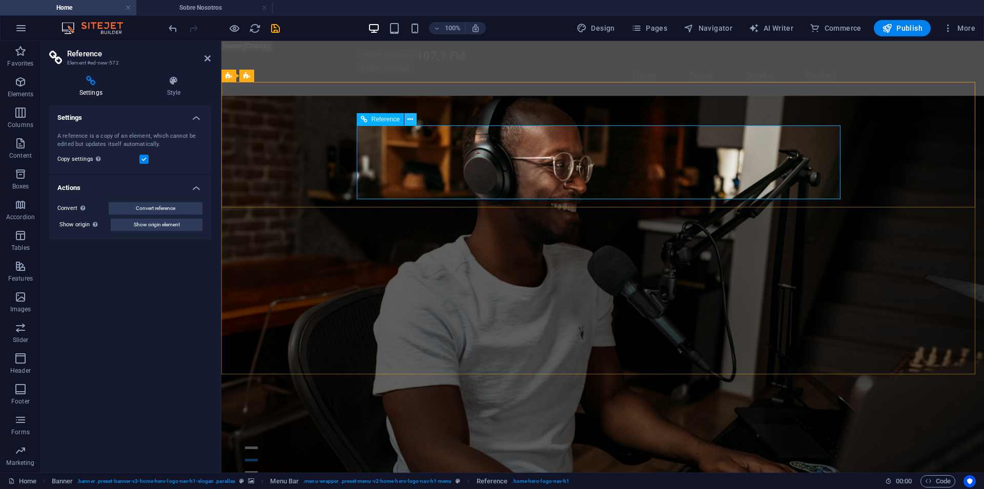
click at [410, 121] on icon at bounding box center [410, 119] width 6 height 11
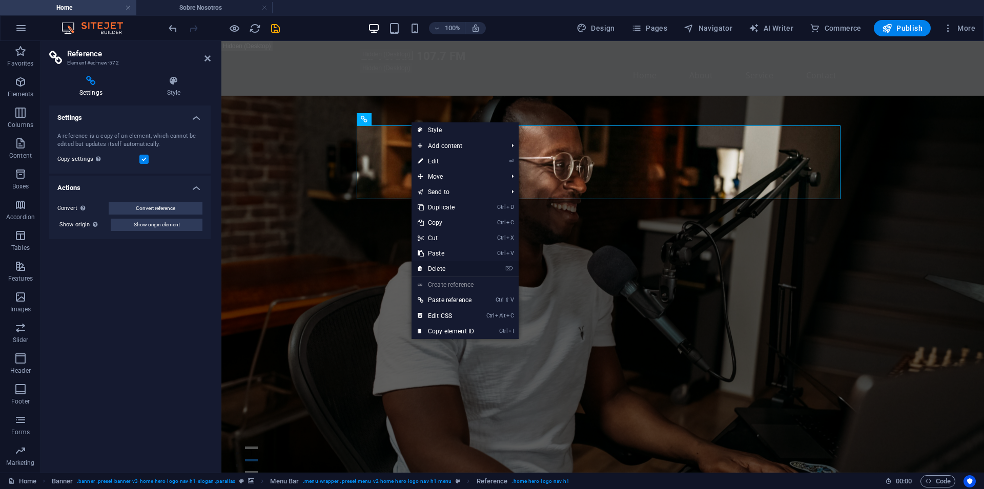
click at [445, 269] on link "⌦ Delete" at bounding box center [445, 268] width 69 height 15
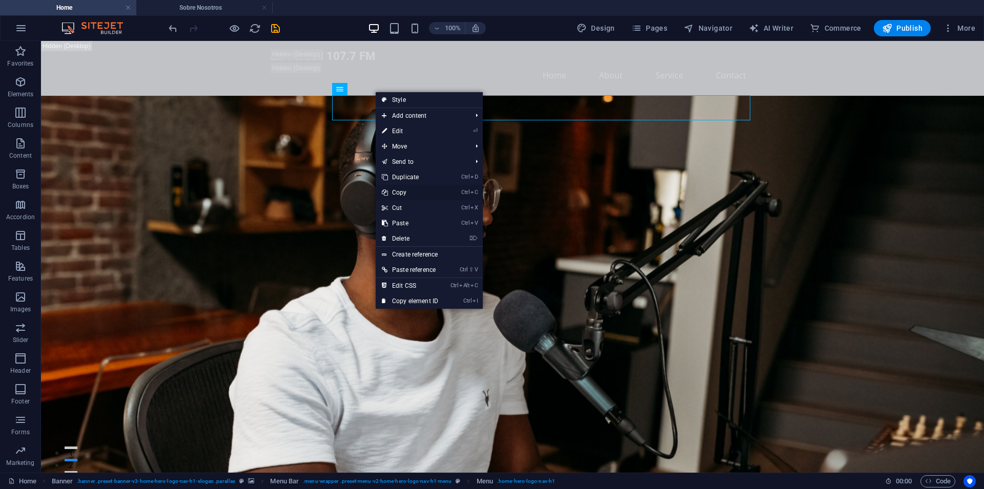
drag, startPoint x: 399, startPoint y: 192, endPoint x: 366, endPoint y: 158, distance: 46.8
click at [399, 192] on link "Ctrl C Copy" at bounding box center [410, 192] width 69 height 15
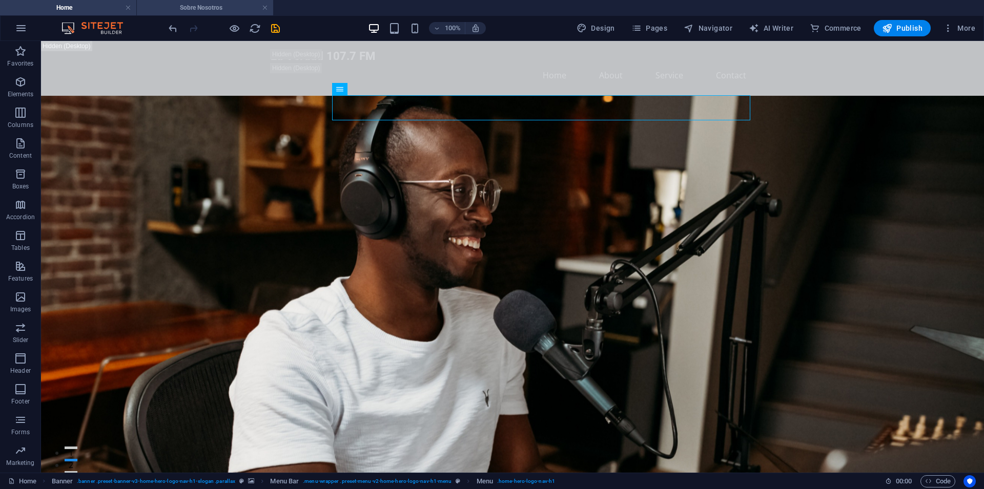
click at [195, 10] on h4 "Sobre Nosotros" at bounding box center [205, 7] width 136 height 11
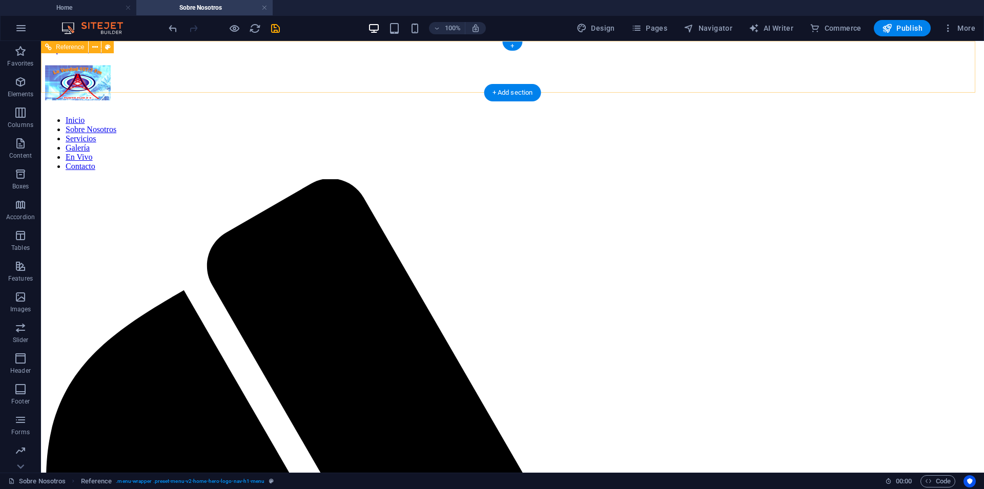
click at [377, 116] on nav "Inicio Sobre Nosotros Servicios Galería En Vivo Contacto" at bounding box center [512, 143] width 935 height 55
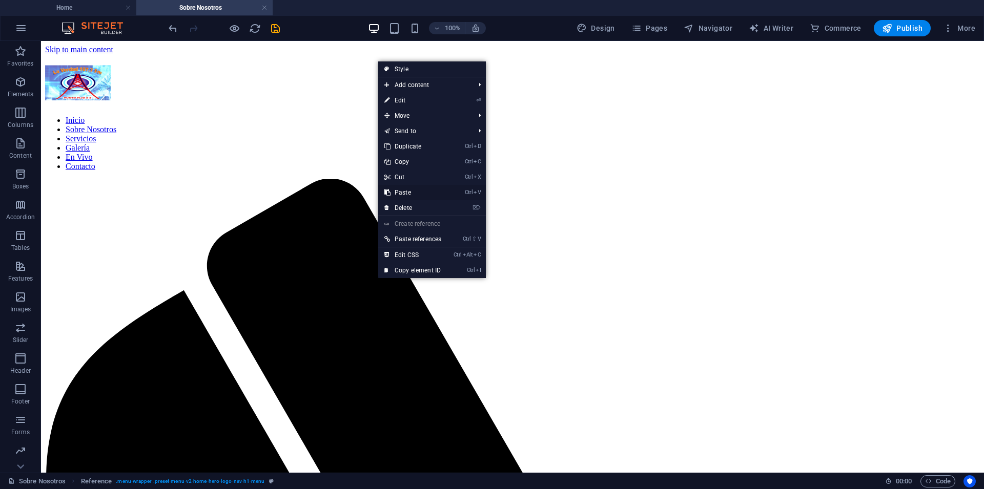
click at [408, 194] on link "Ctrl V Paste" at bounding box center [412, 192] width 69 height 15
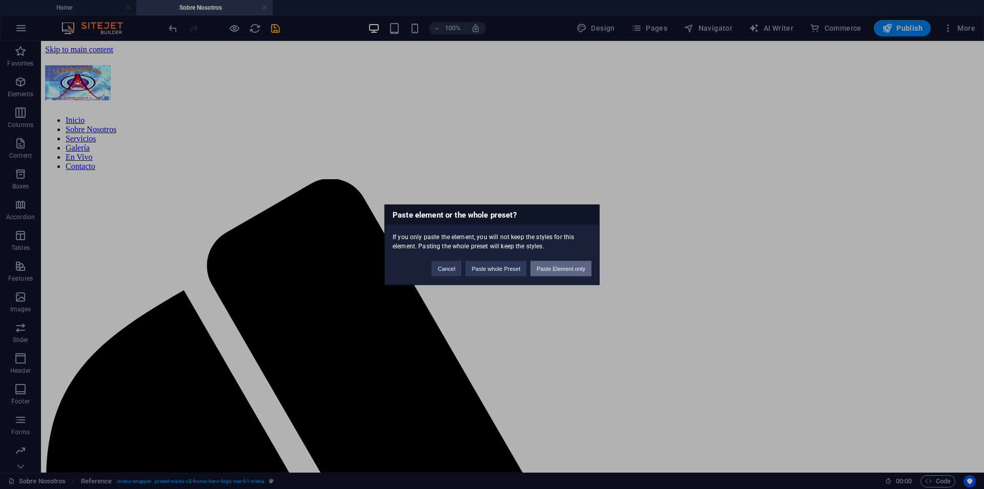
click at [571, 269] on button "Paste Element only" at bounding box center [560, 268] width 61 height 15
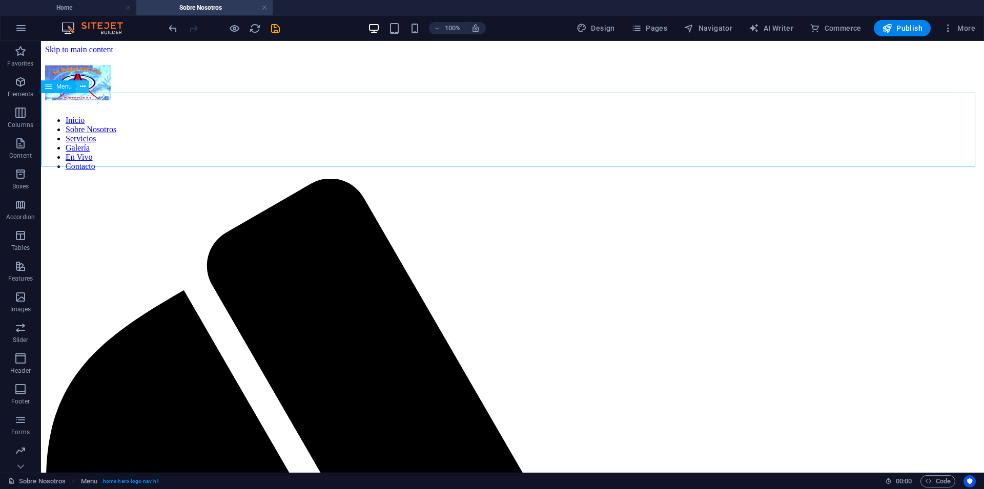
click at [85, 85] on icon at bounding box center [83, 86] width 6 height 11
click at [87, 88] on button at bounding box center [82, 86] width 12 height 12
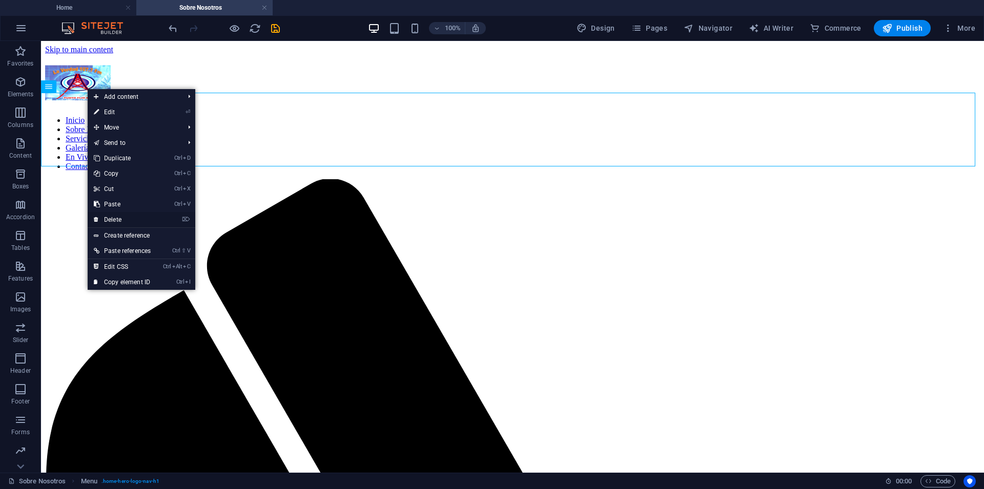
click at [123, 217] on link "⌦ Delete" at bounding box center [122, 219] width 69 height 15
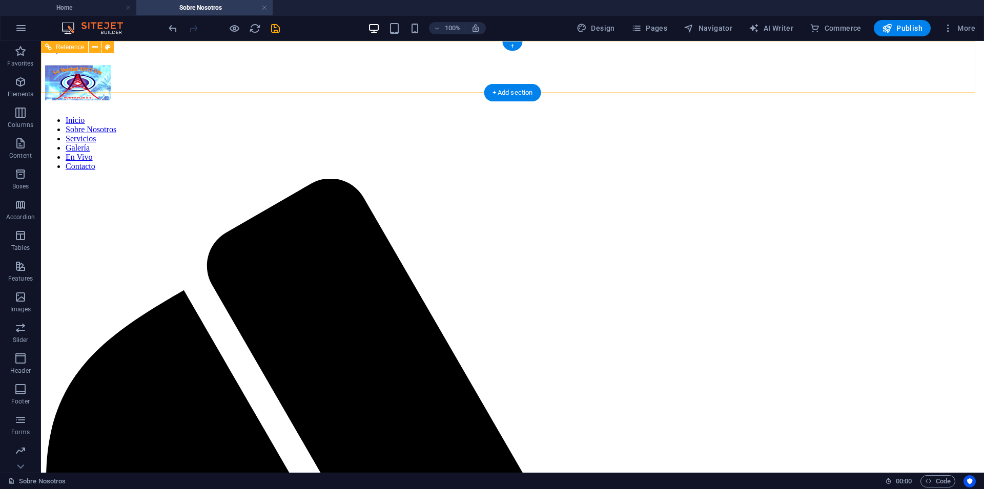
click at [416, 116] on nav "Inicio Sobre Nosotros Servicios Galería En Vivo Contacto" at bounding box center [512, 143] width 935 height 55
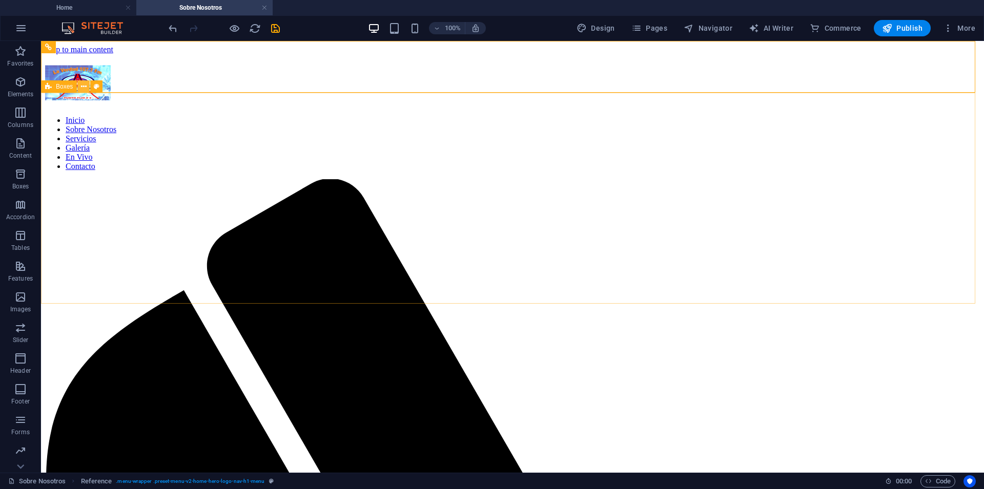
click at [83, 84] on icon at bounding box center [84, 86] width 6 height 11
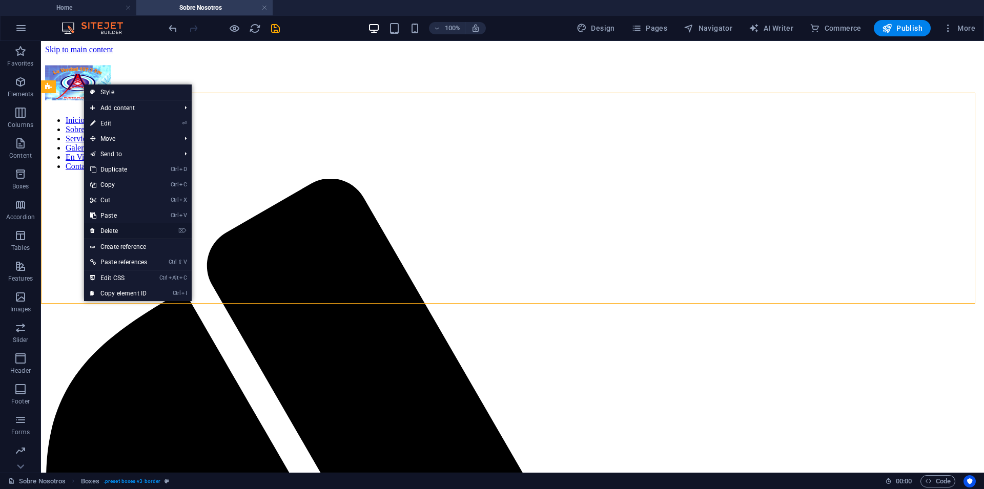
click at [118, 234] on link "⌦ Delete" at bounding box center [118, 230] width 69 height 15
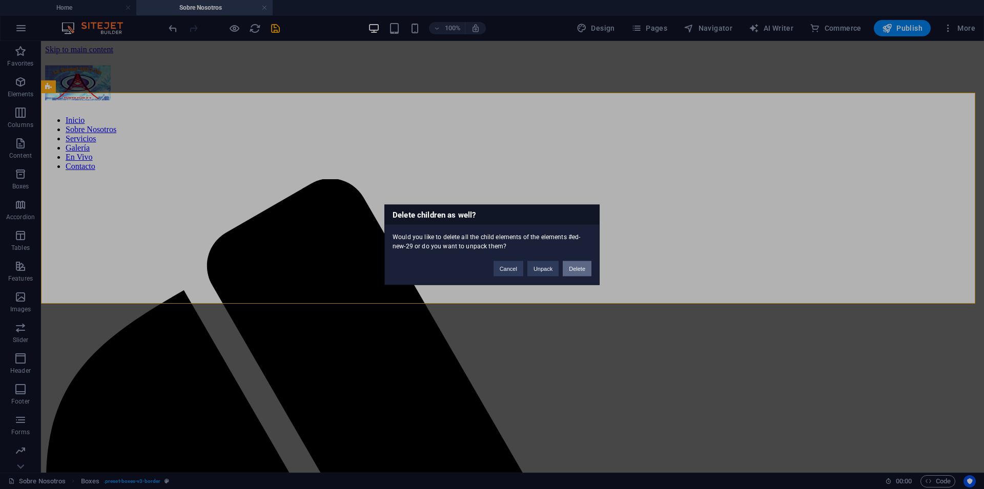
click at [578, 269] on button "Delete" at bounding box center [577, 268] width 29 height 15
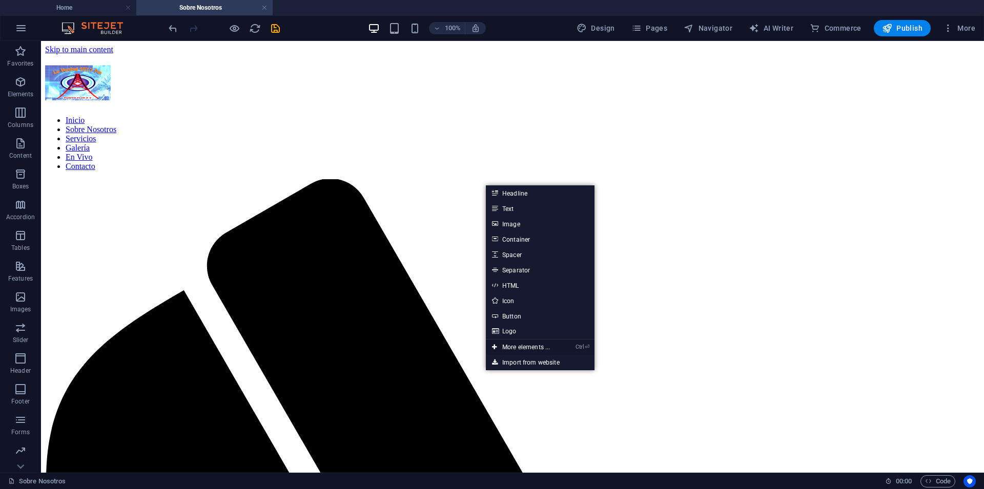
drag, startPoint x: 503, startPoint y: 344, endPoint x: 292, endPoint y: 298, distance: 215.5
click at [503, 344] on link "Ctrl ⏎ More elements ..." at bounding box center [521, 347] width 70 height 15
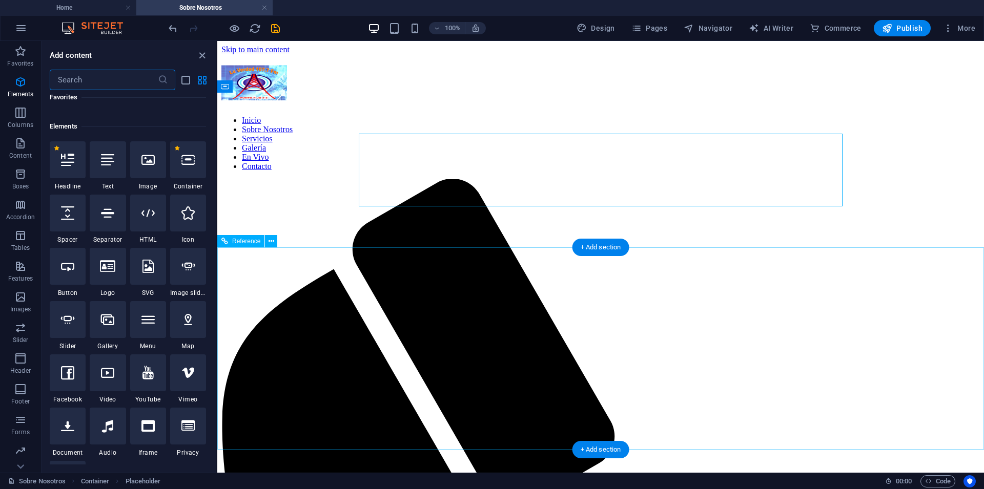
scroll to position [109, 0]
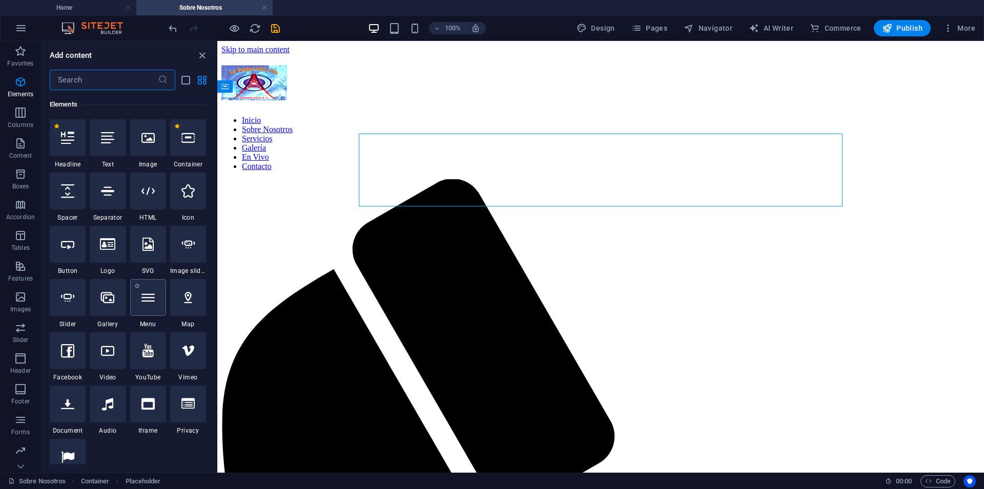
click at [145, 300] on icon at bounding box center [147, 297] width 13 height 13
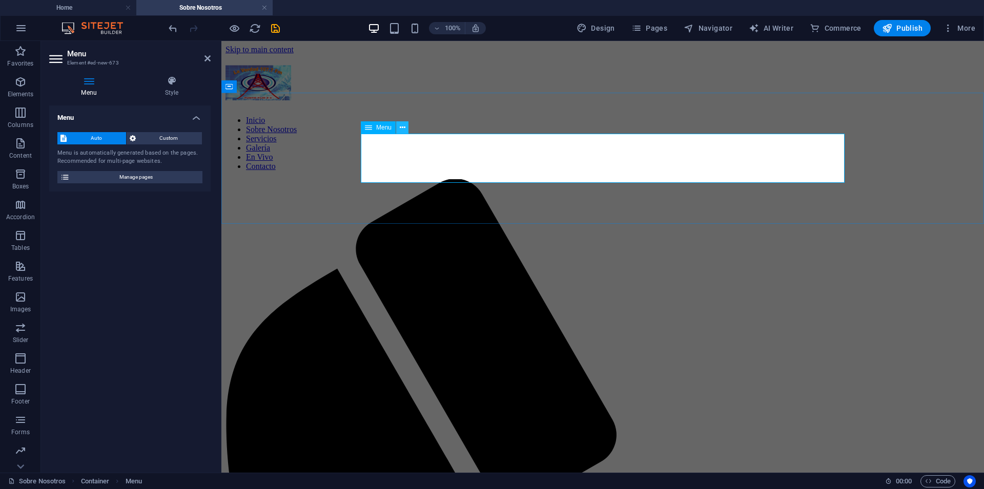
click at [404, 125] on icon at bounding box center [403, 127] width 6 height 11
click at [400, 124] on icon at bounding box center [403, 127] width 6 height 11
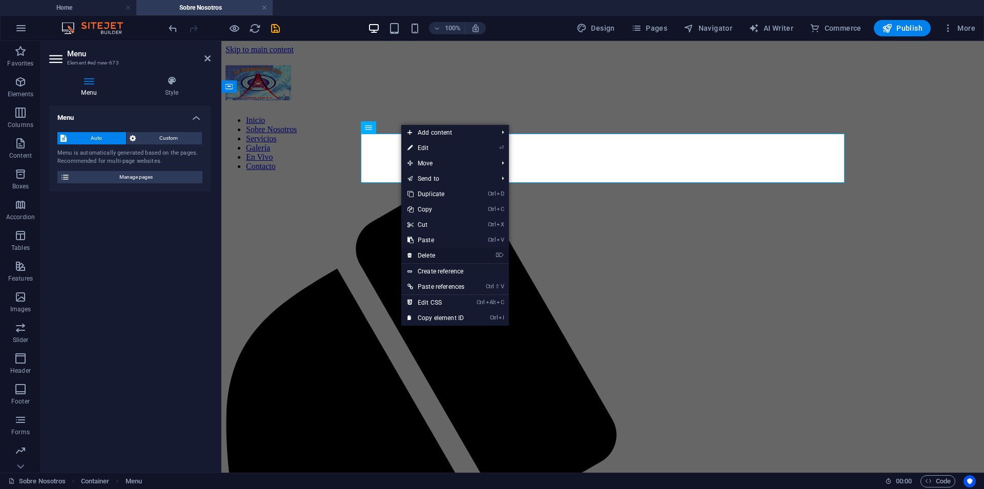
click at [441, 255] on link "⌦ Delete" at bounding box center [435, 255] width 69 height 15
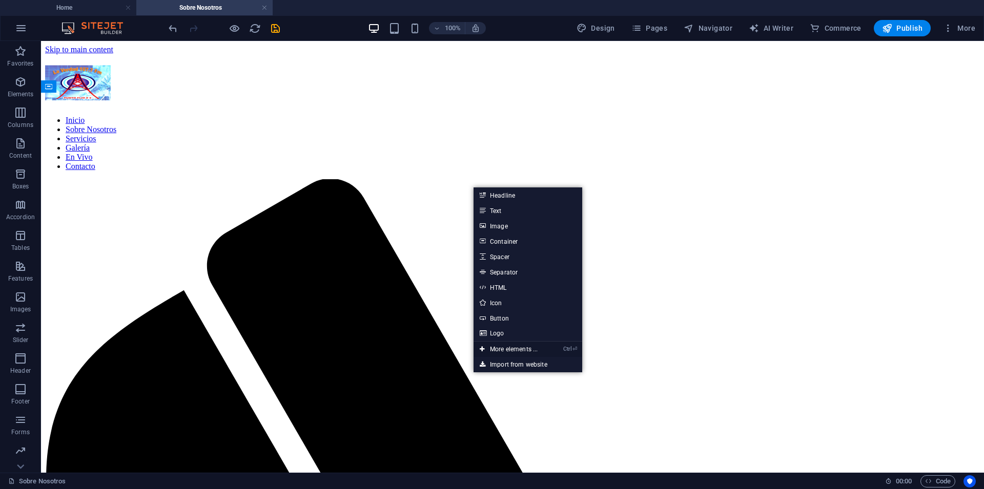
drag, startPoint x: 517, startPoint y: 344, endPoint x: 94, endPoint y: 158, distance: 462.1
click at [517, 344] on link "Ctrl ⏎ More elements ..." at bounding box center [508, 349] width 70 height 15
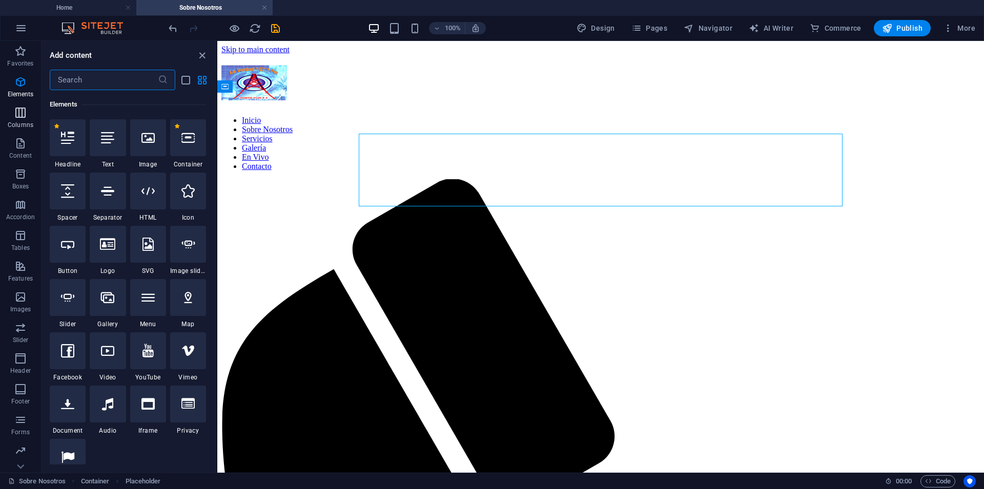
click at [21, 118] on icon "button" at bounding box center [20, 113] width 12 height 12
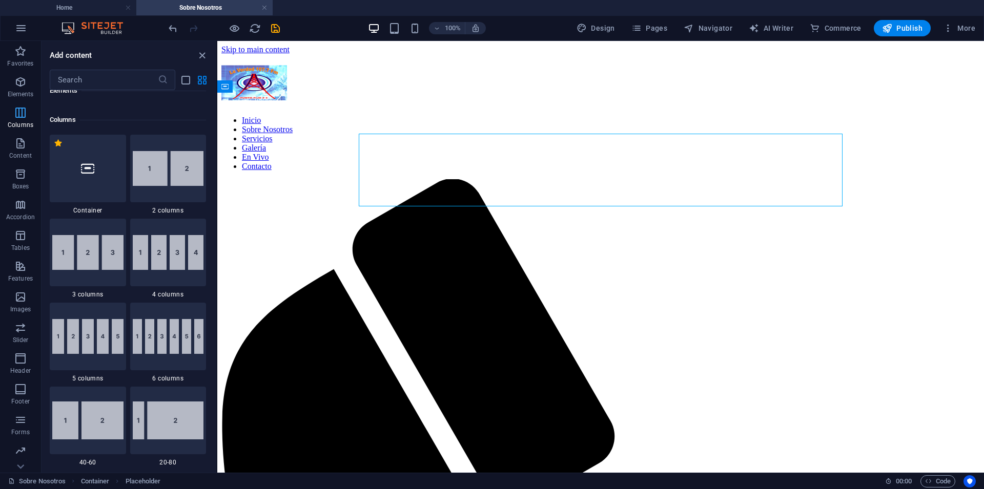
scroll to position [507, 0]
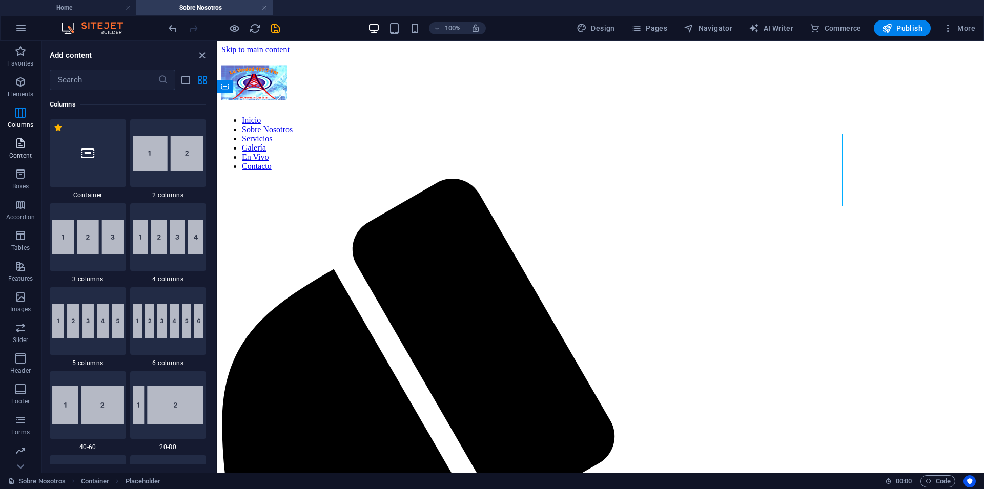
click at [23, 145] on icon "button" at bounding box center [20, 143] width 12 height 12
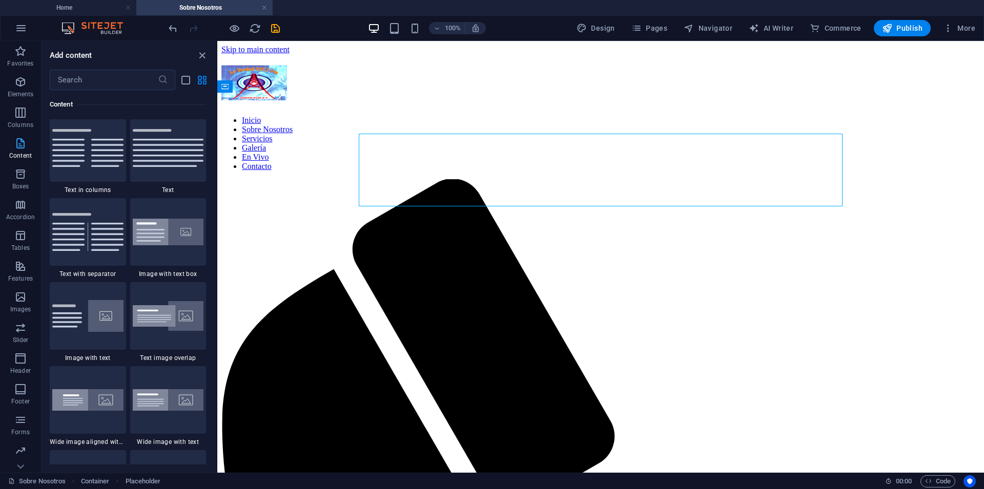
scroll to position [1798, 0]
drag, startPoint x: 153, startPoint y: 162, endPoint x: 63, endPoint y: 165, distance: 89.7
click at [153, 162] on img at bounding box center [168, 148] width 71 height 38
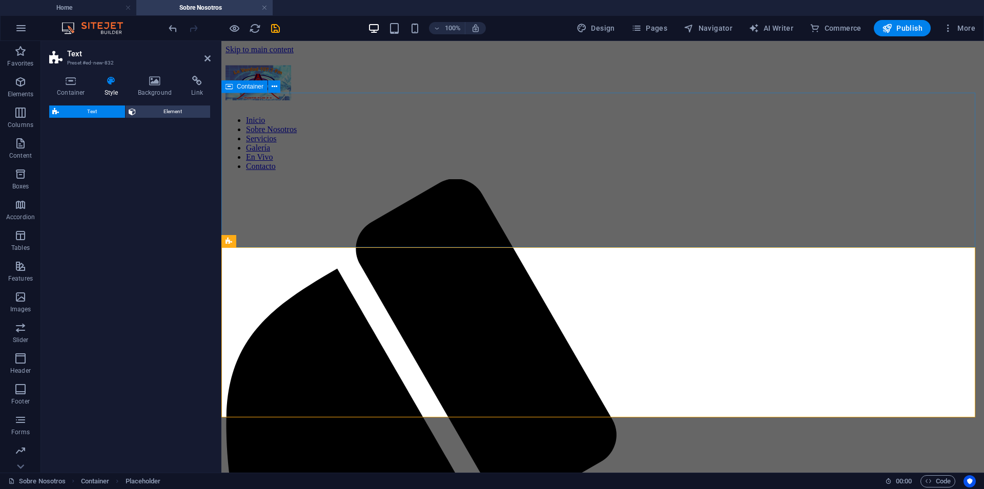
select select "preset-text-v2-default"
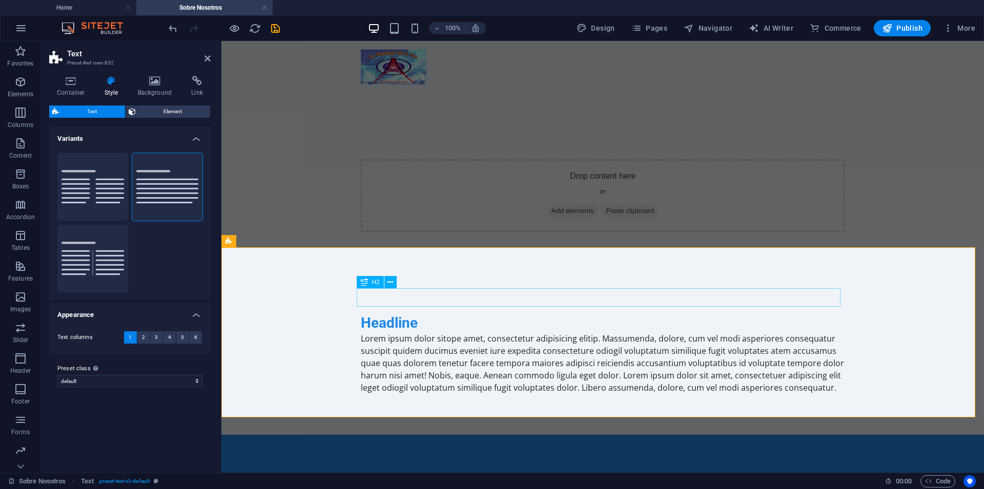
click at [440, 314] on div "Headline" at bounding box center [603, 323] width 484 height 18
click at [261, 239] on button at bounding box center [258, 241] width 12 height 12
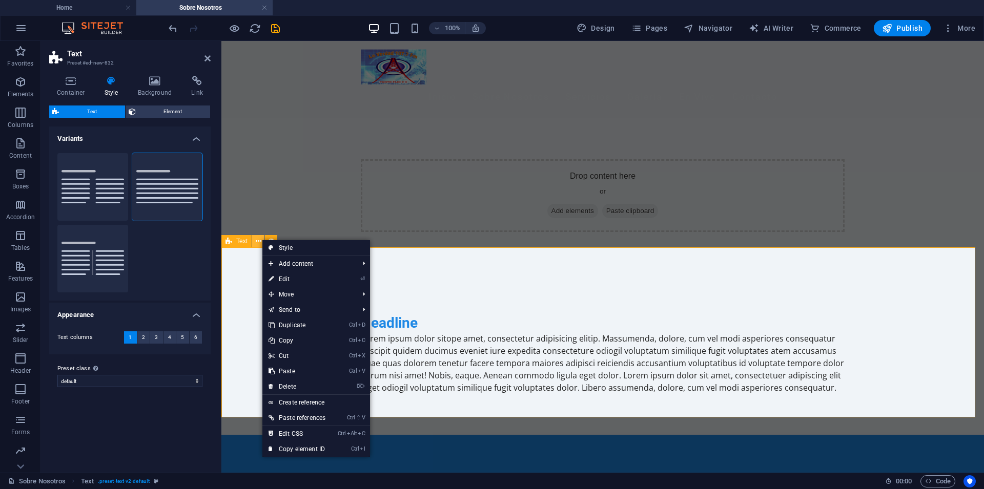
click at [261, 240] on icon at bounding box center [259, 241] width 6 height 11
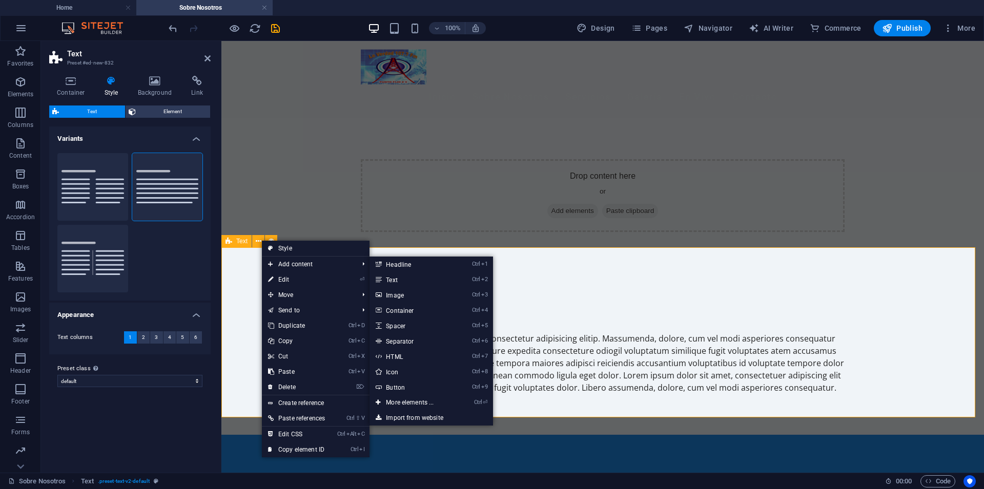
click at [565, 273] on div "Headline Lorem ipsum dolor sitope amet, consectetur adipisicing elitip. Massume…" at bounding box center [602, 354] width 763 height 162
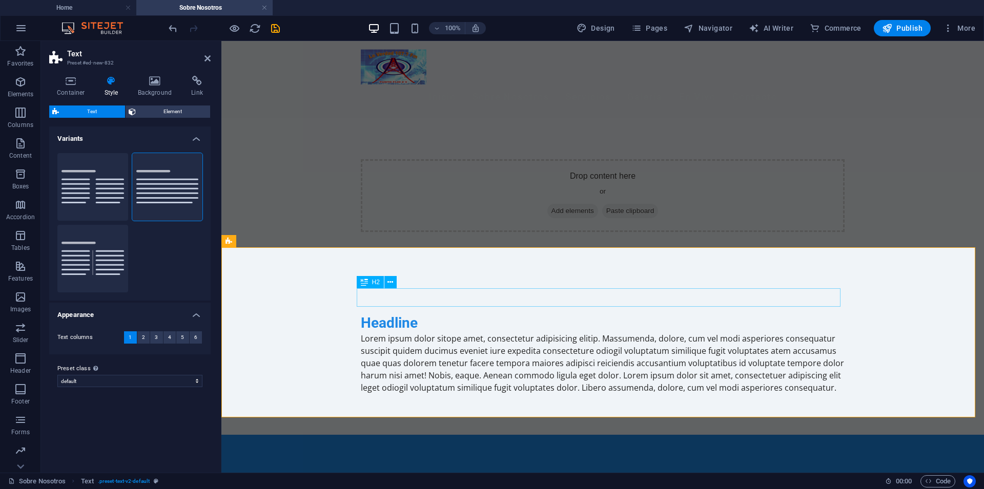
click at [399, 314] on div "Headline" at bounding box center [603, 323] width 484 height 18
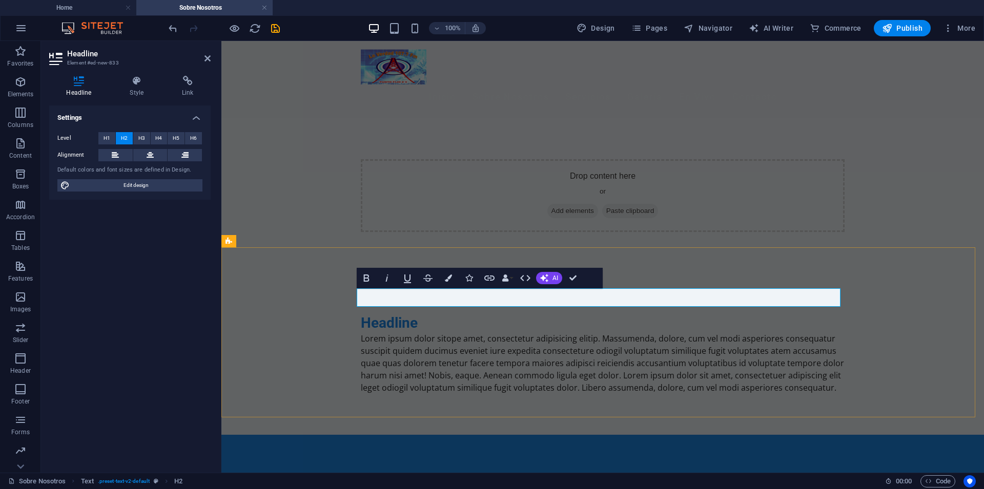
click at [417, 314] on h2 "Headline" at bounding box center [603, 323] width 484 height 18
click at [448, 347] on div "Lorem ipsum dolor sitope amet, consectetur adipisicing elitip. Massumenda, dolo…" at bounding box center [603, 363] width 484 height 61
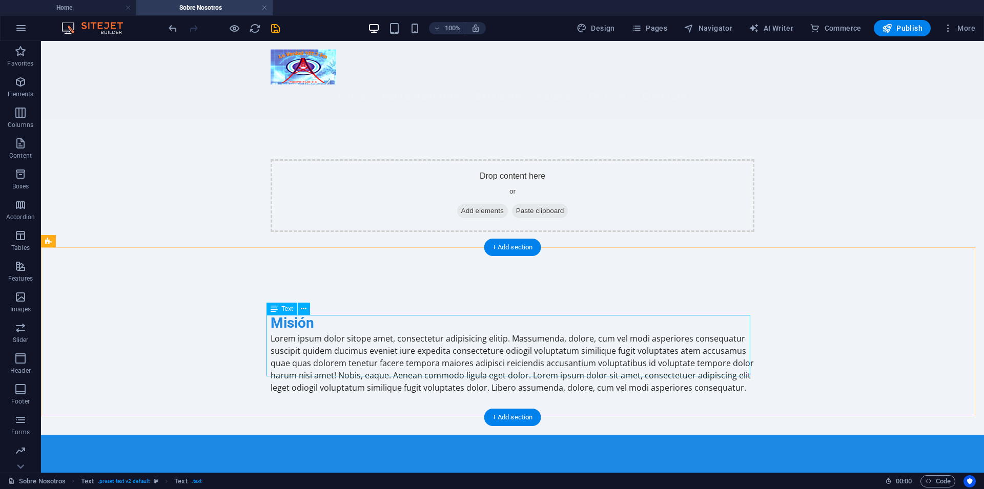
click at [732, 367] on div "Lorem ipsum dolor sitope amet, consectetur adipisicing elitip. Massumenda, dolo…" at bounding box center [513, 363] width 484 height 61
click at [733, 368] on div "Lorem ipsum dolor sitope amet, consectetur adipisicing elitip. Massumenda, dolo…" at bounding box center [513, 363] width 484 height 61
click at [728, 361] on div "Lorem ipsum dolor sitope amet, consectetur adipisicing elitip. Massumenda, dolo…" at bounding box center [513, 363] width 484 height 61
click at [707, 360] on div "Lorem ipsum dolor sitope amet, consectetur adipisicing elitip. Massumenda, dolo…" at bounding box center [513, 363] width 484 height 61
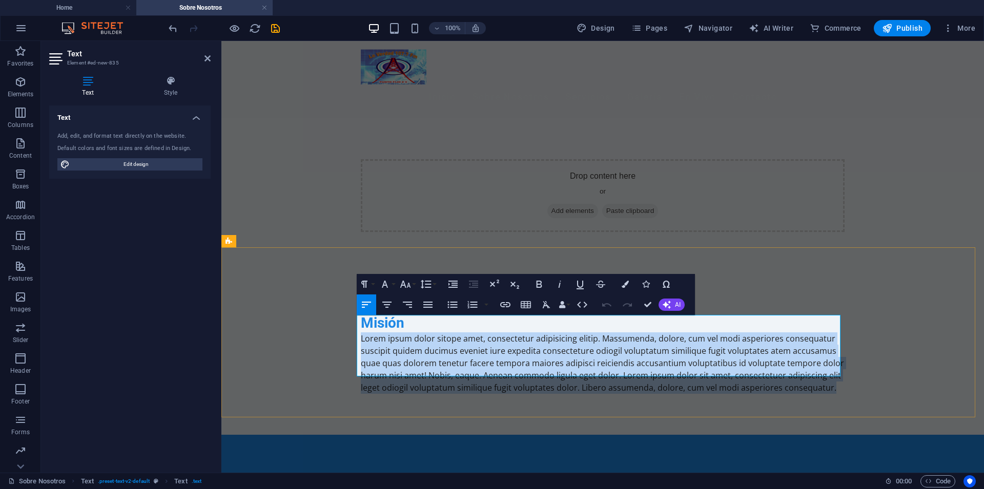
drag, startPoint x: 827, startPoint y: 370, endPoint x: 357, endPoint y: 318, distance: 473.3
click at [361, 333] on p "Lorem ipsum dolor sitope amet, consectetur adipisicing elitip. Massumenda, dolo…" at bounding box center [603, 363] width 484 height 61
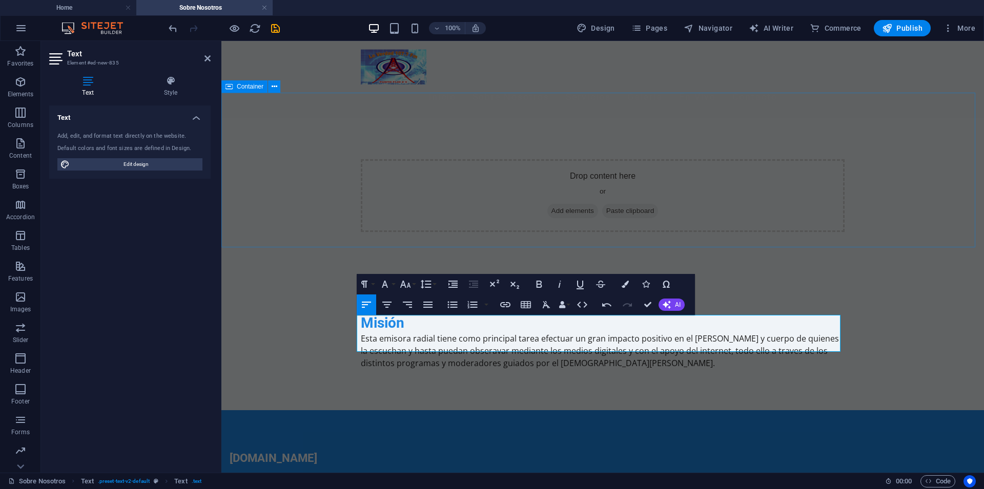
click at [559, 204] on span "Add elements" at bounding box center [572, 211] width 51 height 14
drag, startPoint x: 477, startPoint y: 284, endPoint x: 272, endPoint y: 120, distance: 262.2
click at [565, 204] on span "Add elements" at bounding box center [572, 211] width 51 height 14
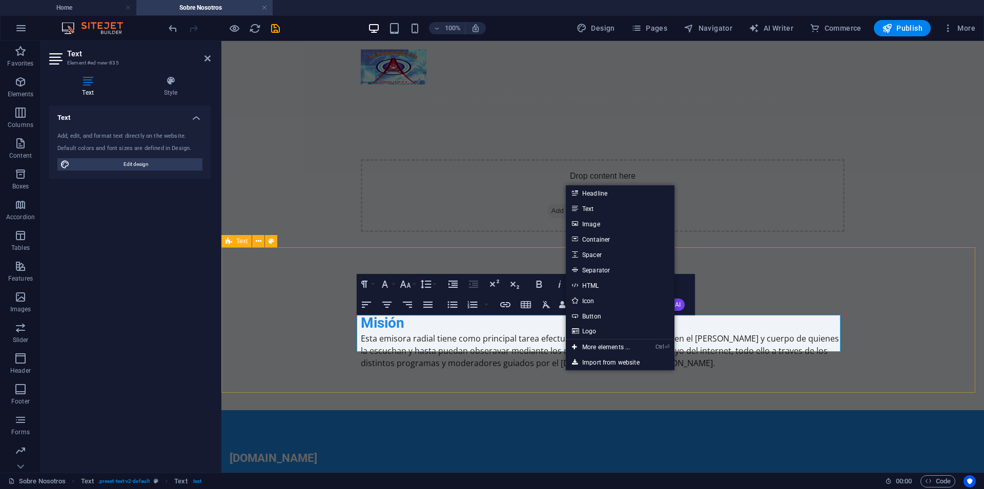
click at [822, 273] on div "Misión Esta emisora radial tiene como principal tarea efectuar un gran impacto …" at bounding box center [602, 341] width 763 height 137
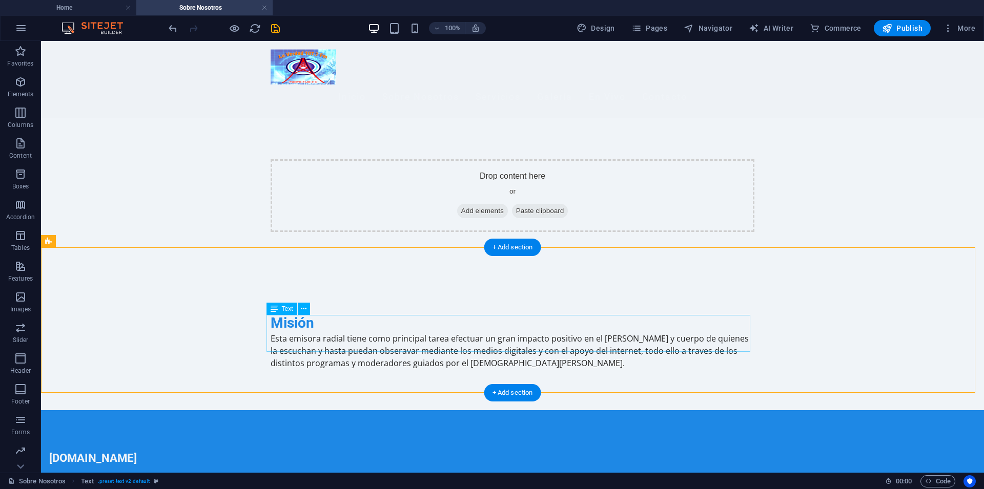
click at [561, 342] on div "Esta emisora radial tiene como principal tarea efectuar un gran impacto positiv…" at bounding box center [513, 351] width 484 height 37
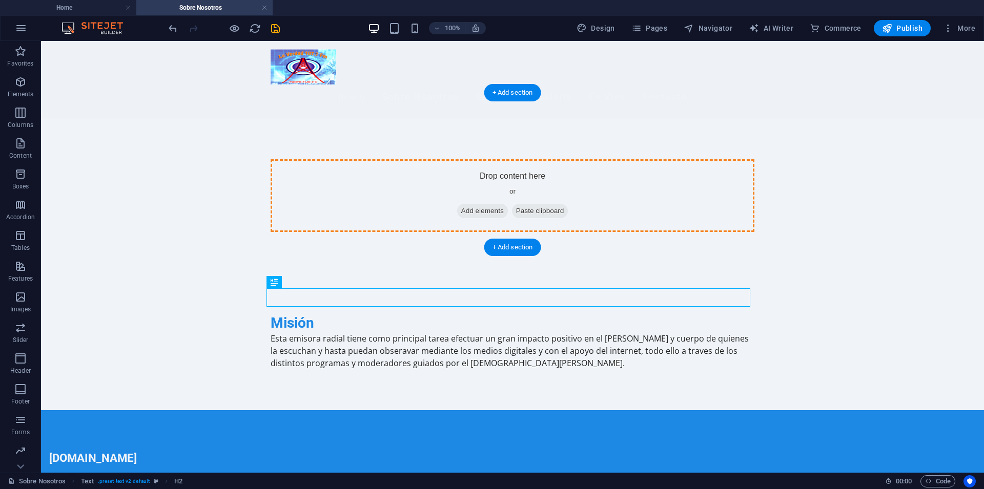
drag, startPoint x: 322, startPoint y: 324, endPoint x: 319, endPoint y: 157, distance: 167.6
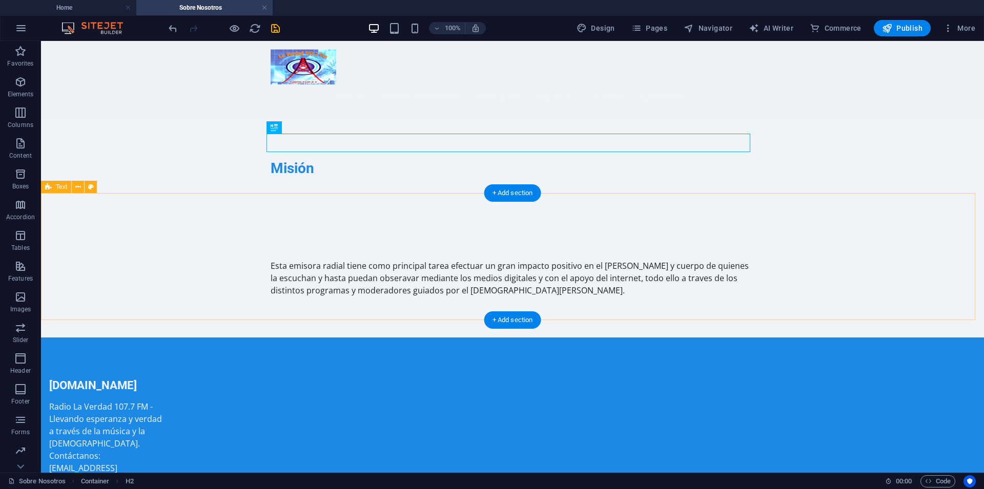
click at [285, 260] on div at bounding box center [513, 260] width 484 height 0
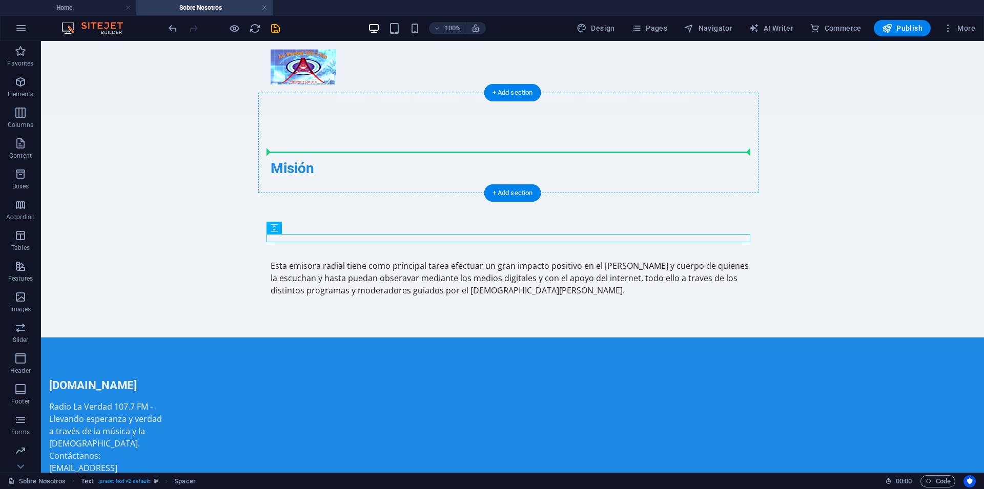
drag, startPoint x: 328, startPoint y: 269, endPoint x: 294, endPoint y: 152, distance: 121.3
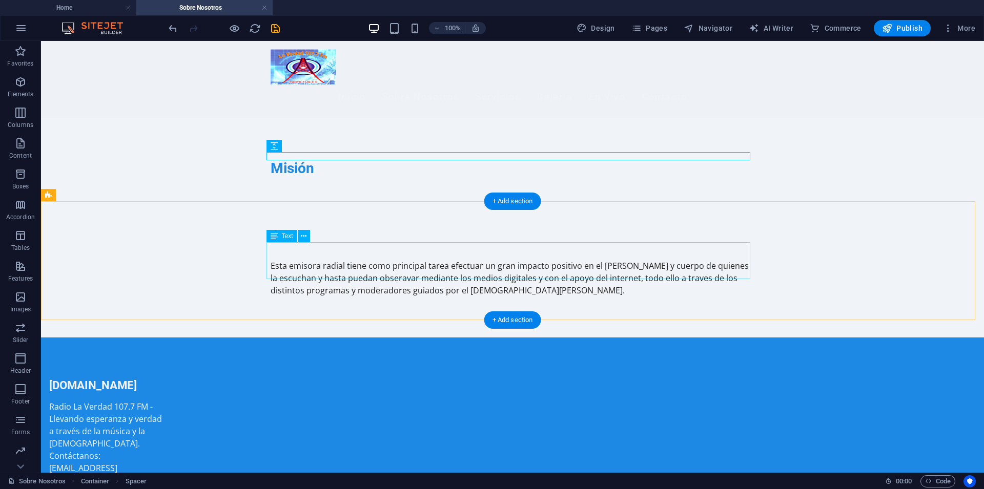
click at [283, 260] on div "Esta emisora radial tiene como principal tarea efectuar un gran impacto positiv…" at bounding box center [513, 278] width 484 height 37
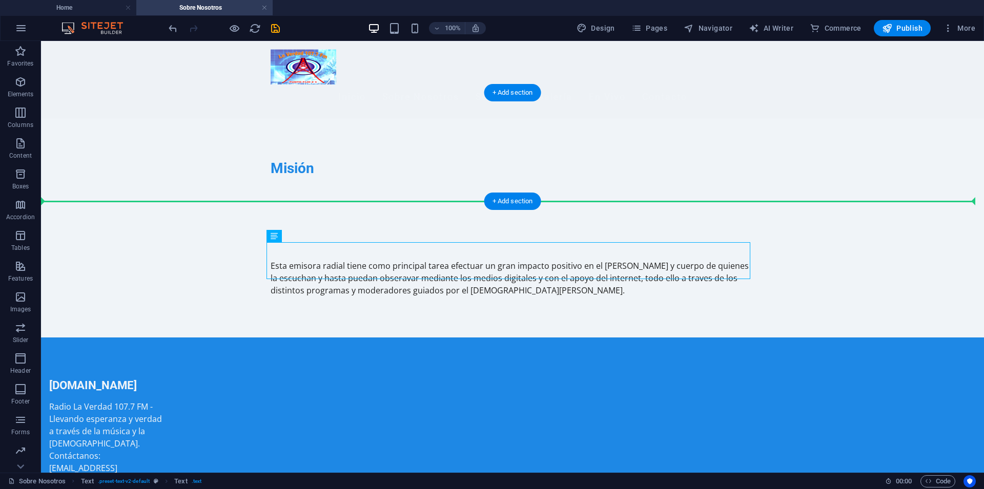
drag, startPoint x: 329, startPoint y: 277, endPoint x: 297, endPoint y: 162, distance: 118.7
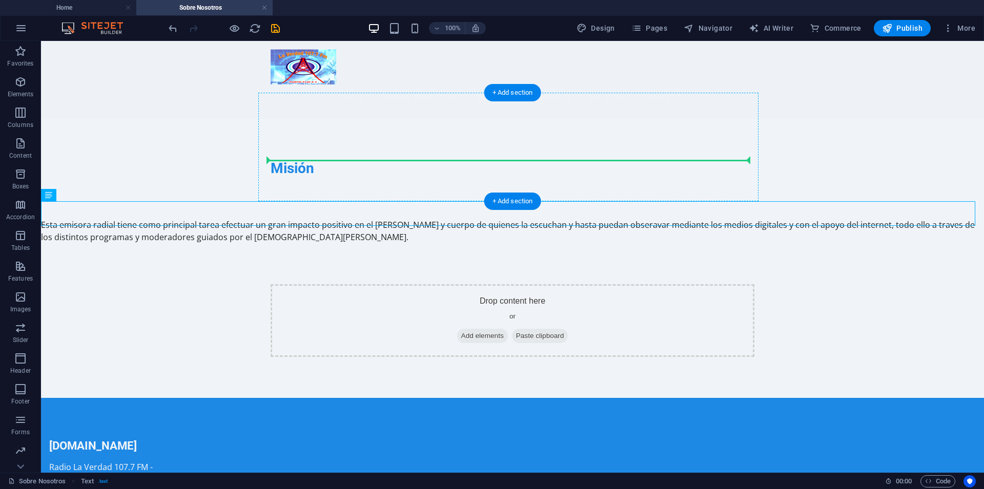
drag, startPoint x: 93, startPoint y: 237, endPoint x: 283, endPoint y: 158, distance: 206.0
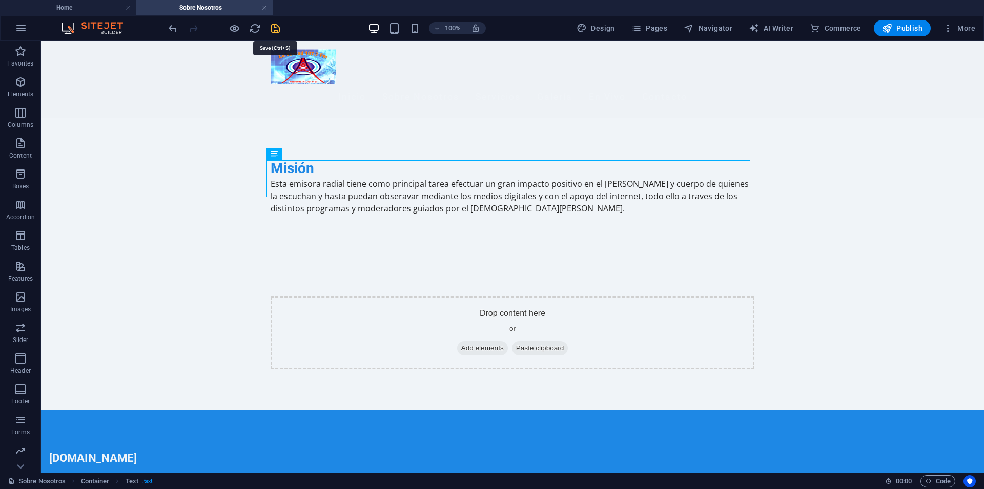
click at [275, 24] on icon "save" at bounding box center [276, 29] width 12 height 12
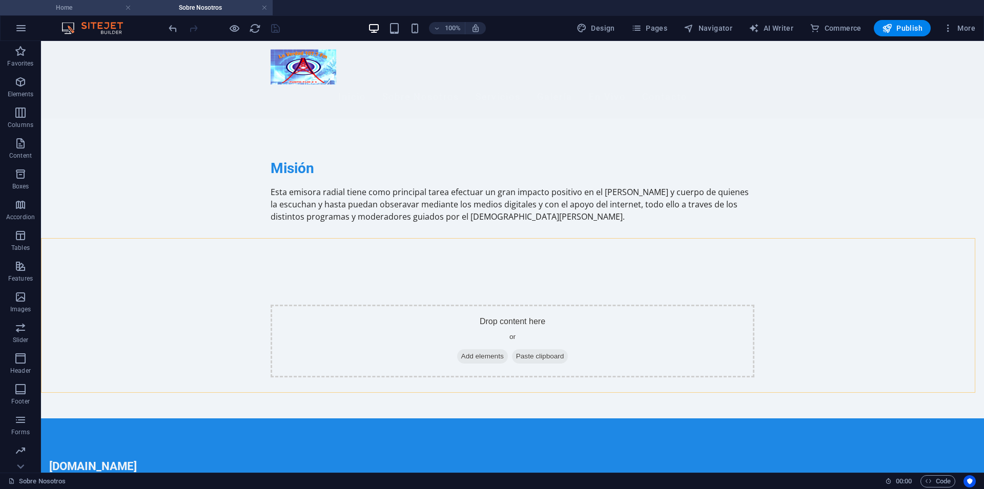
click at [105, 7] on h4 "Home" at bounding box center [68, 7] width 136 height 11
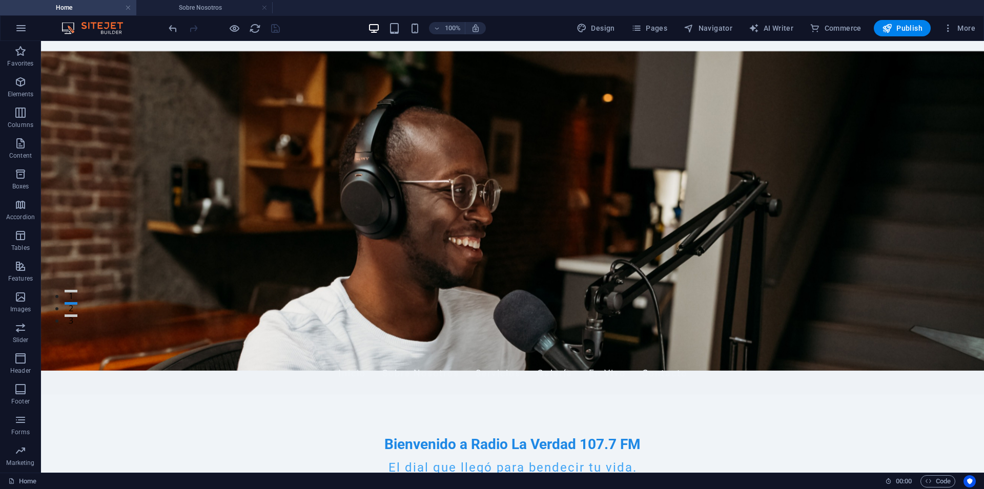
scroll to position [0, 0]
